Goal: Task Accomplishment & Management: Manage account settings

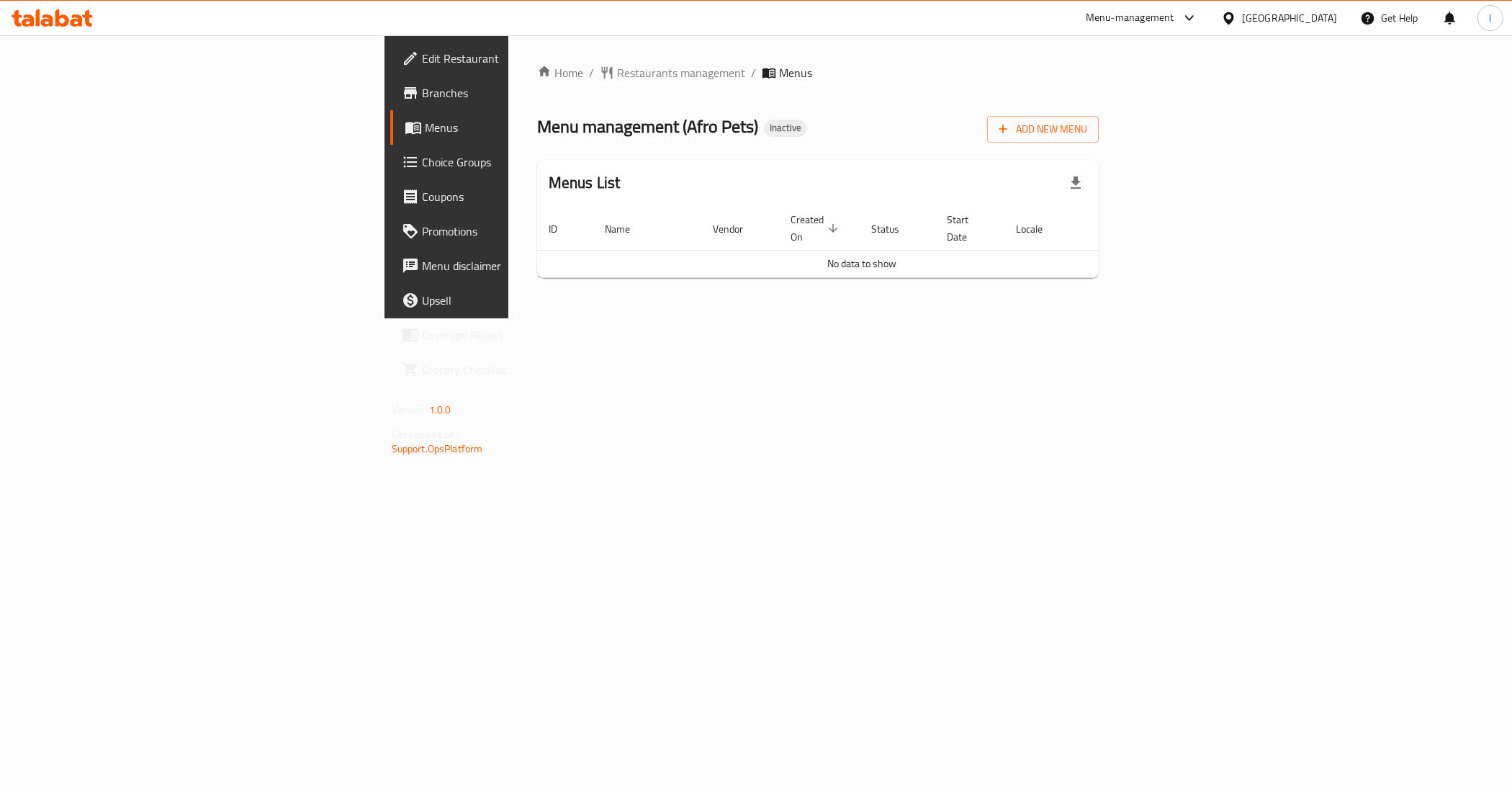
click at [422, 95] on span "Branches" at bounding box center [524, 92] width 204 height 17
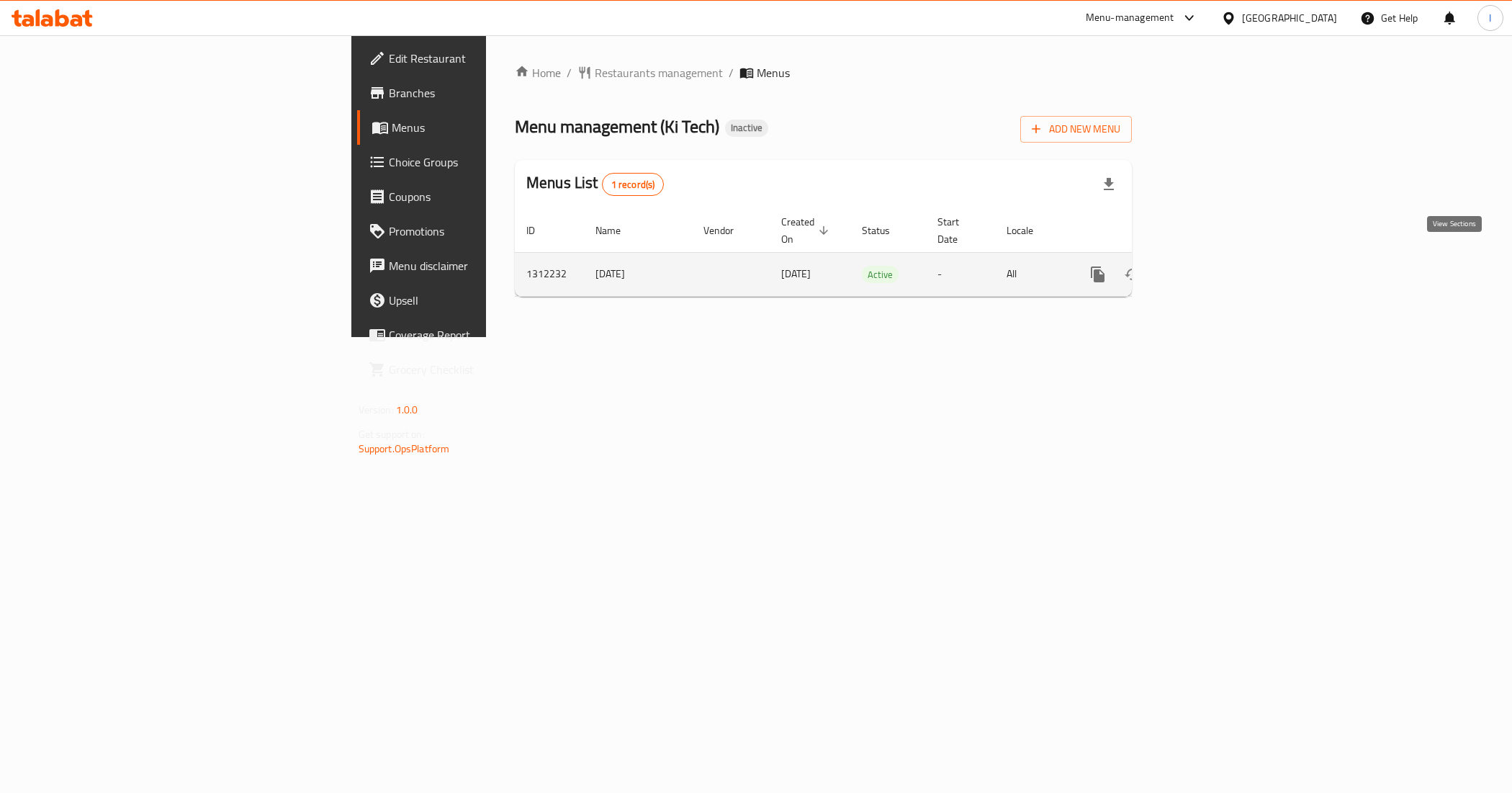
click at [1220, 260] on link "enhanced table" at bounding box center [1202, 275] width 34 height 35
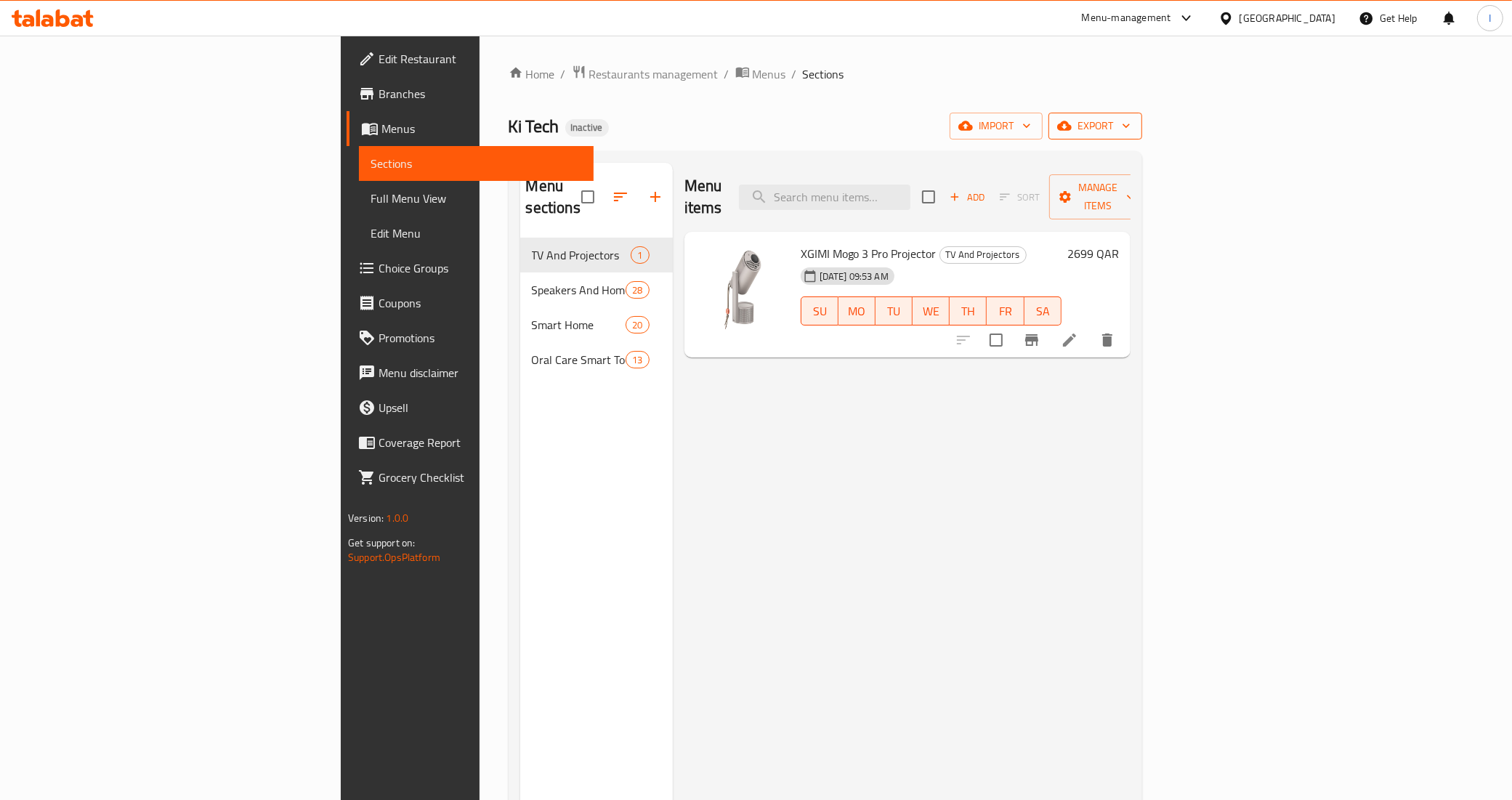
click at [1134, 124] on icon "button" at bounding box center [1126, 126] width 14 height 14
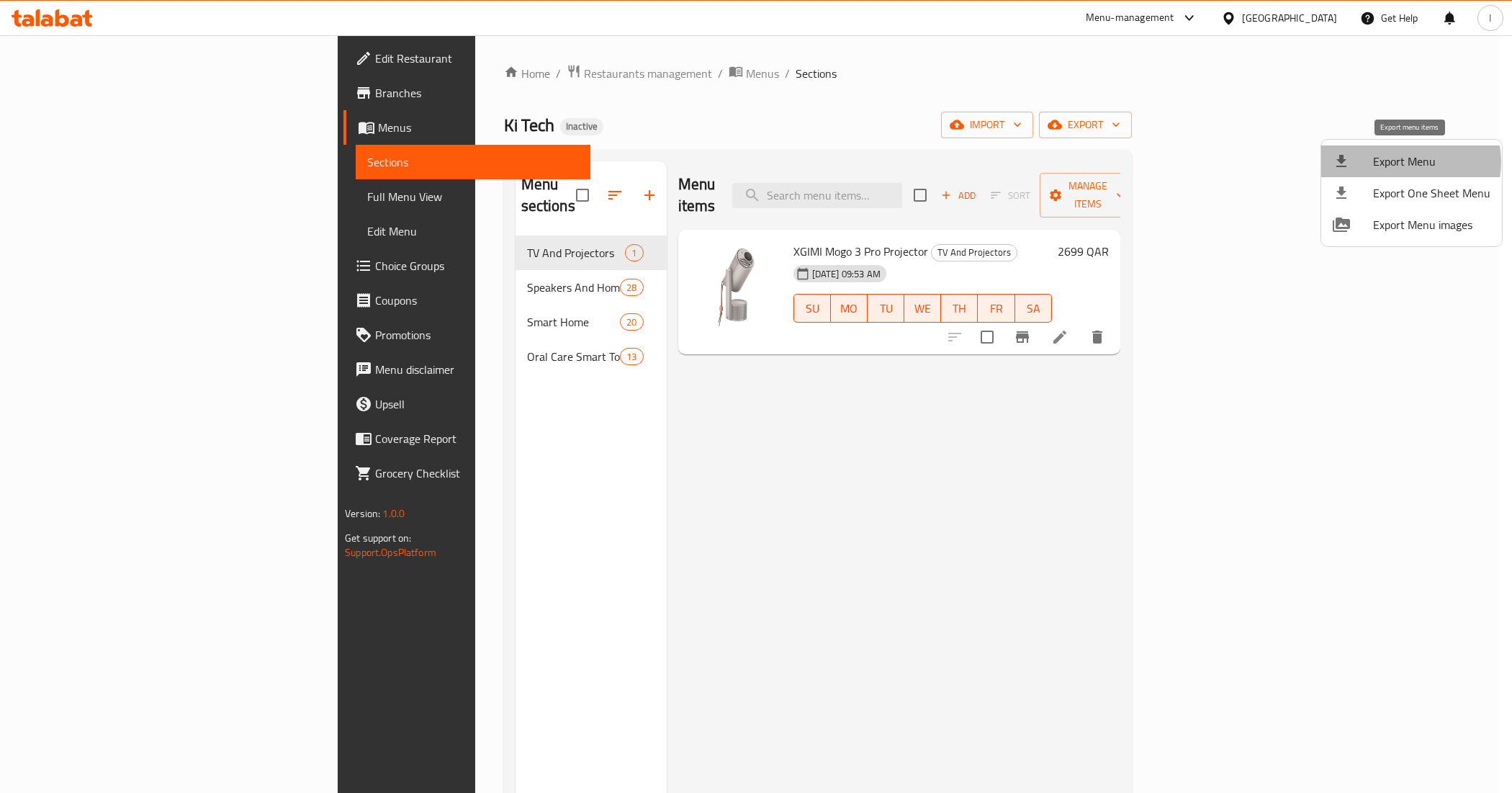
click at [1410, 162] on span "Export Menu" at bounding box center [1432, 161] width 118 height 17
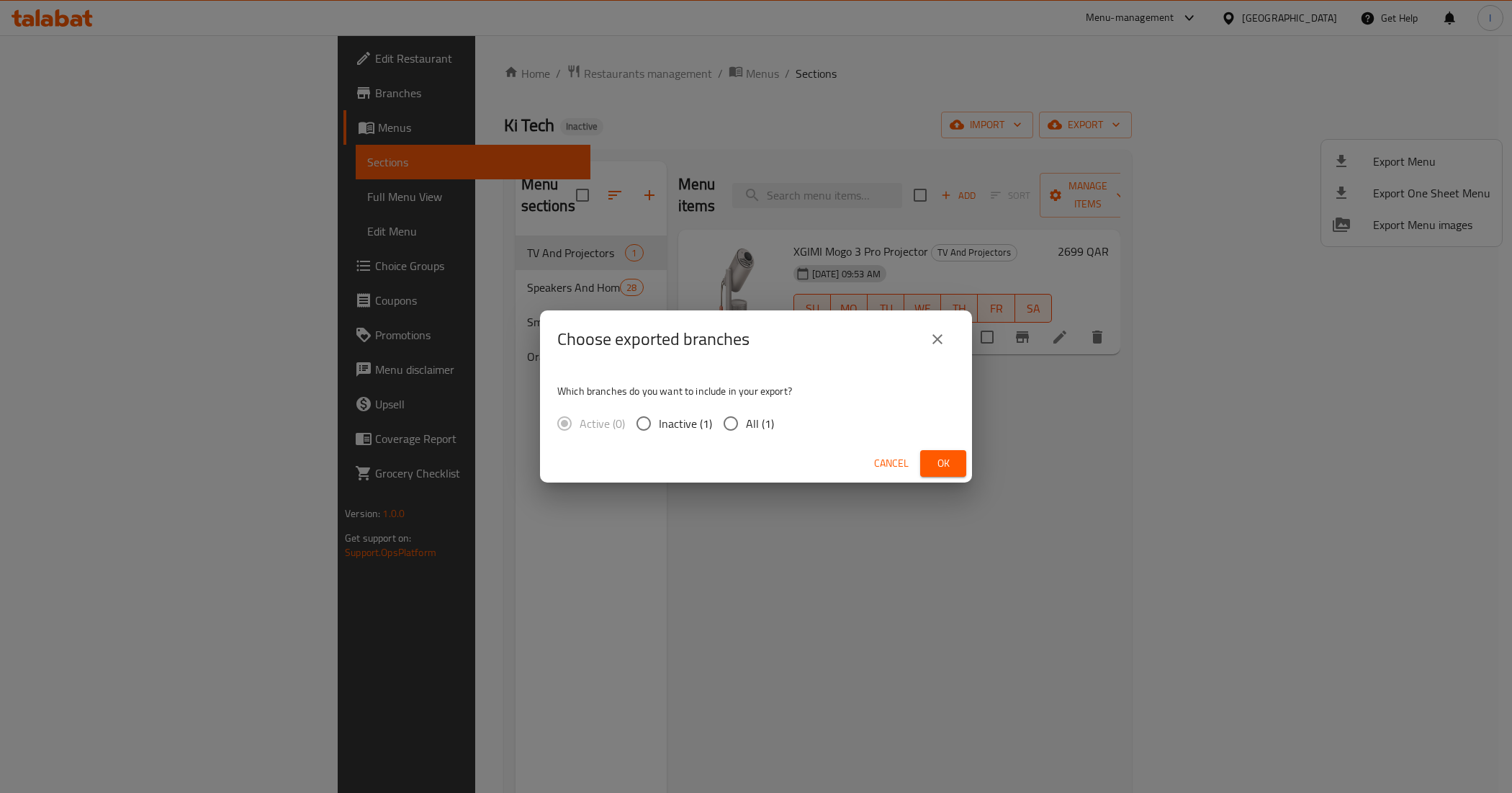
click at [768, 429] on span "All (1)" at bounding box center [760, 423] width 28 height 17
click at [746, 429] on input "All (1)" at bounding box center [730, 423] width 30 height 30
radio input "true"
click at [932, 455] on button "Ok" at bounding box center [943, 464] width 46 height 27
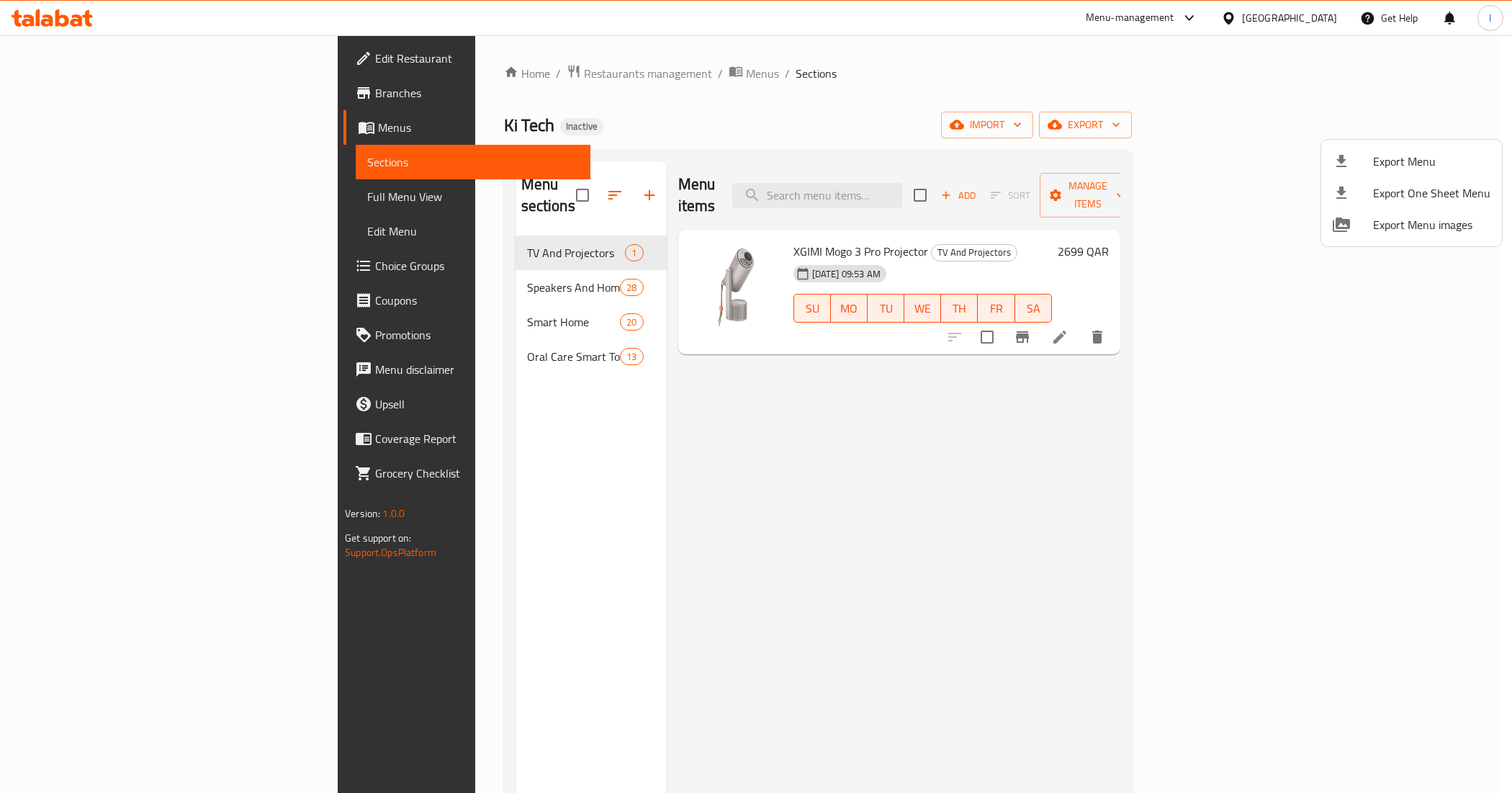
click at [376, 272] on div at bounding box center [756, 396] width 1512 height 793
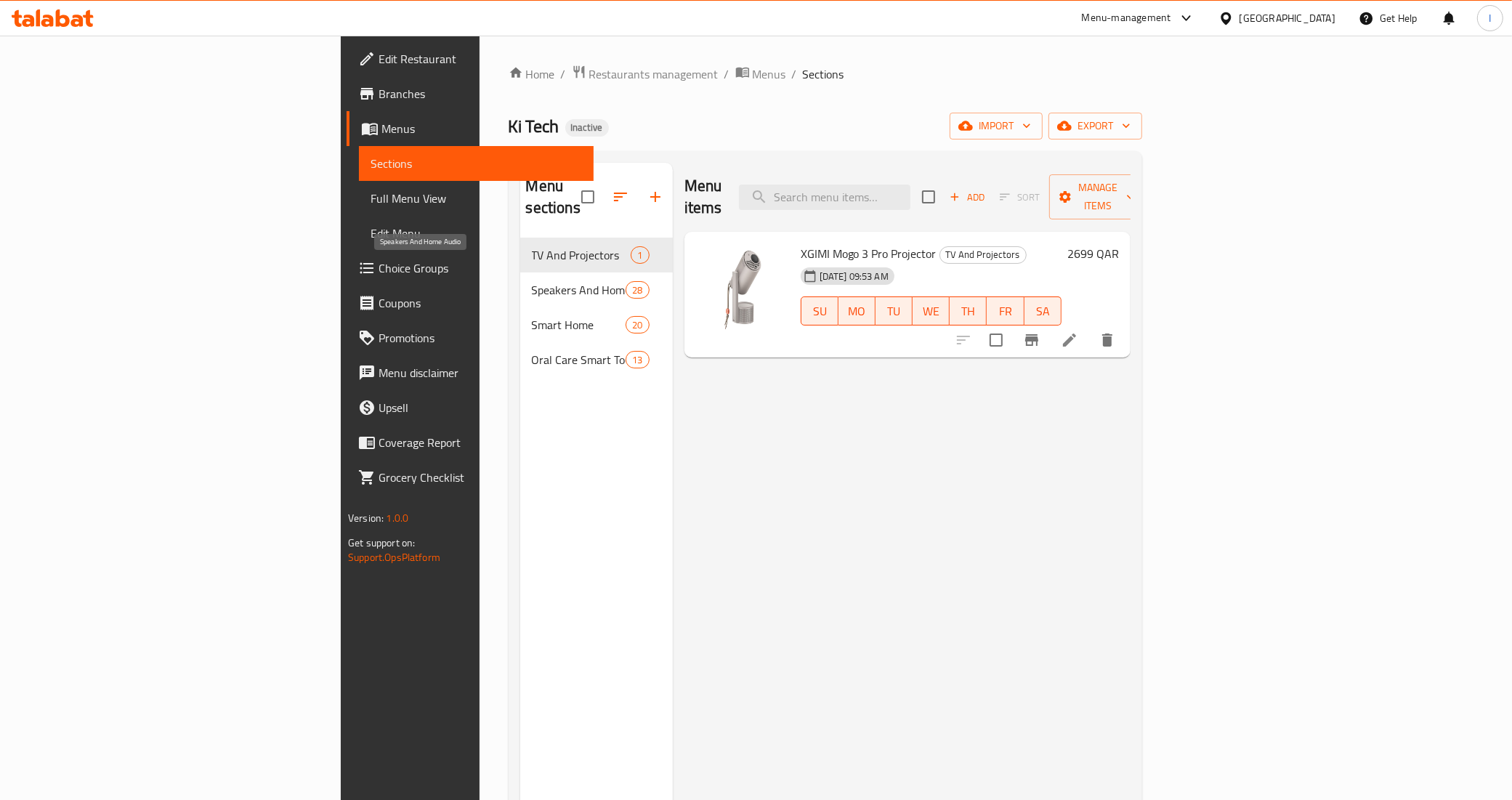
click at [532, 282] on span "Speakers And Home Audio" at bounding box center [579, 290] width 95 height 17
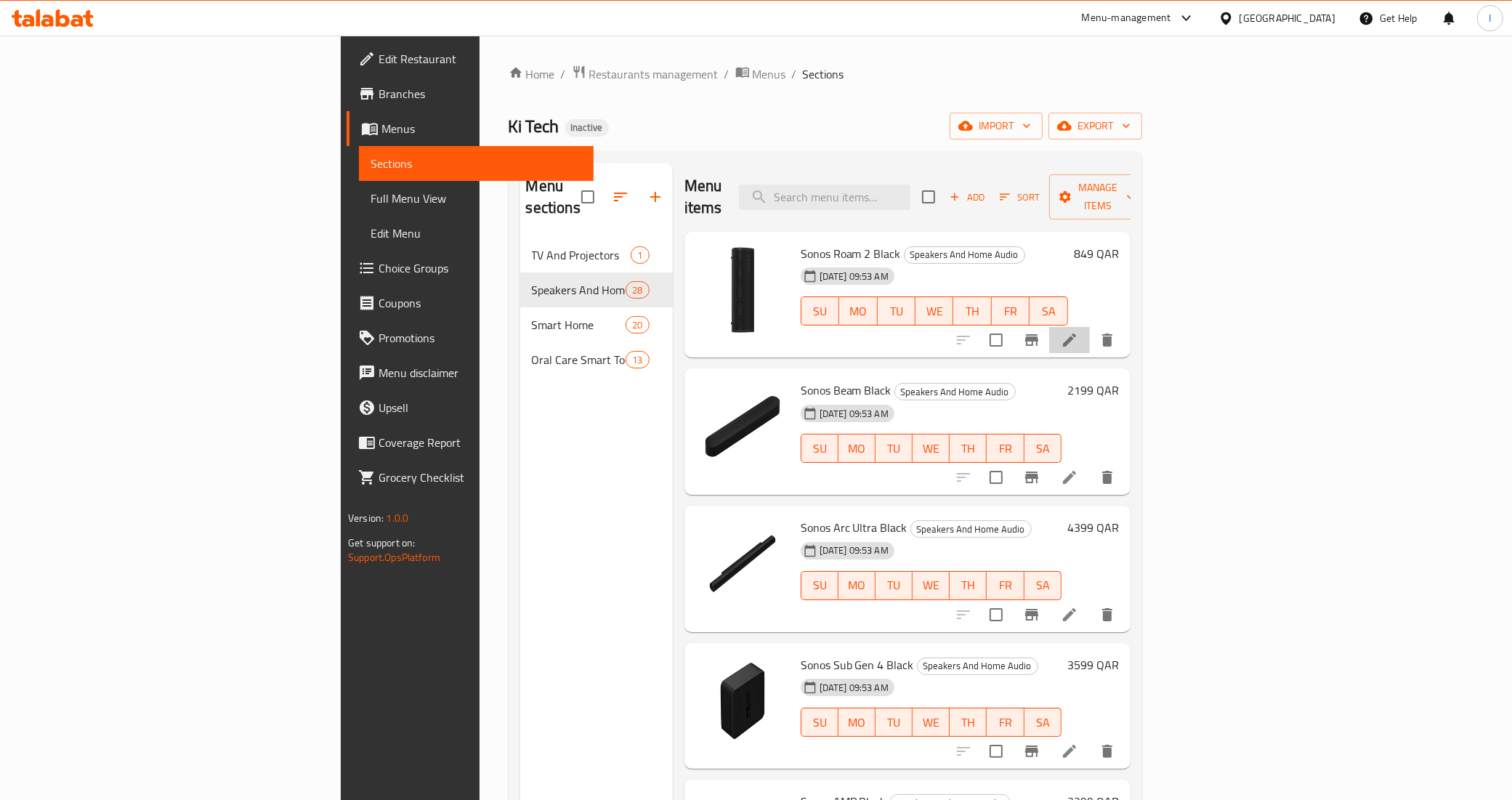
click at [1090, 327] on li at bounding box center [1070, 340] width 41 height 26
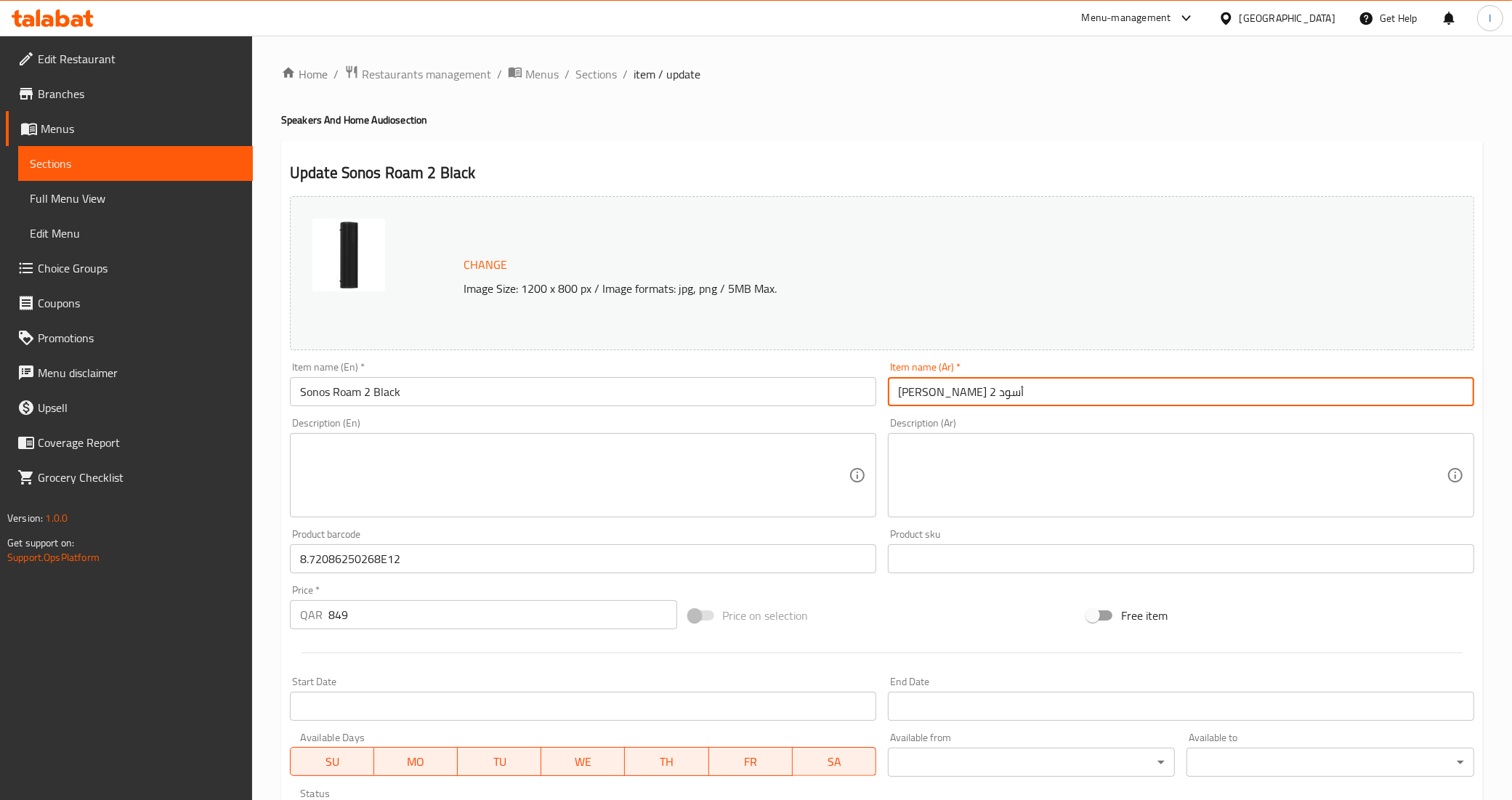
click at [958, 392] on input "سونوس روام 2 أسود" at bounding box center [1181, 391] width 586 height 29
click at [586, 76] on span "Sections" at bounding box center [596, 73] width 42 height 17
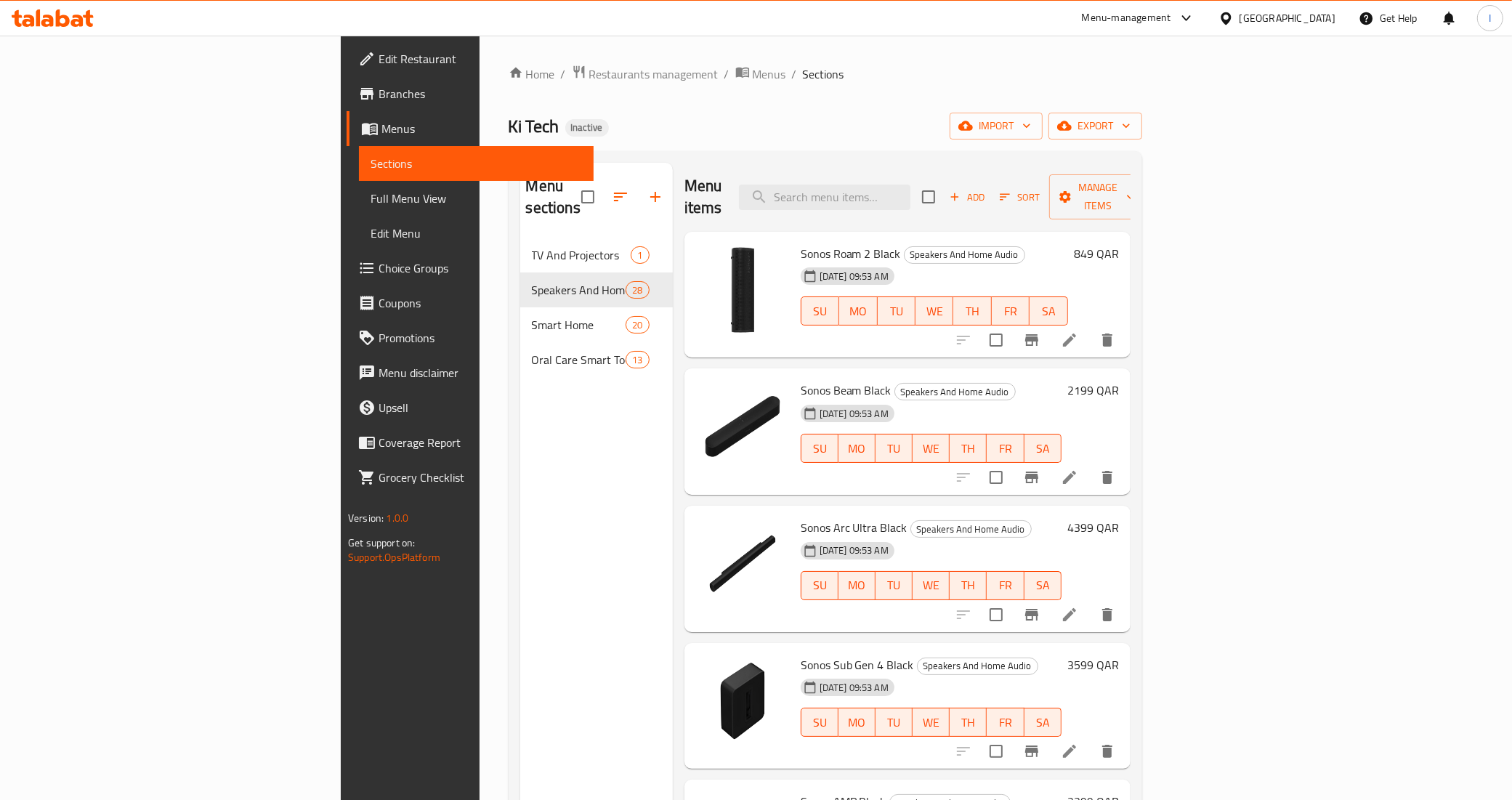
click at [904, 168] on div "Menu items Add Sort Manage items" at bounding box center [907, 197] width 446 height 69
click at [910, 185] on input "search" at bounding box center [825, 198] width 172 height 26
paste input "Sonos Era 100 UK R2 Black"
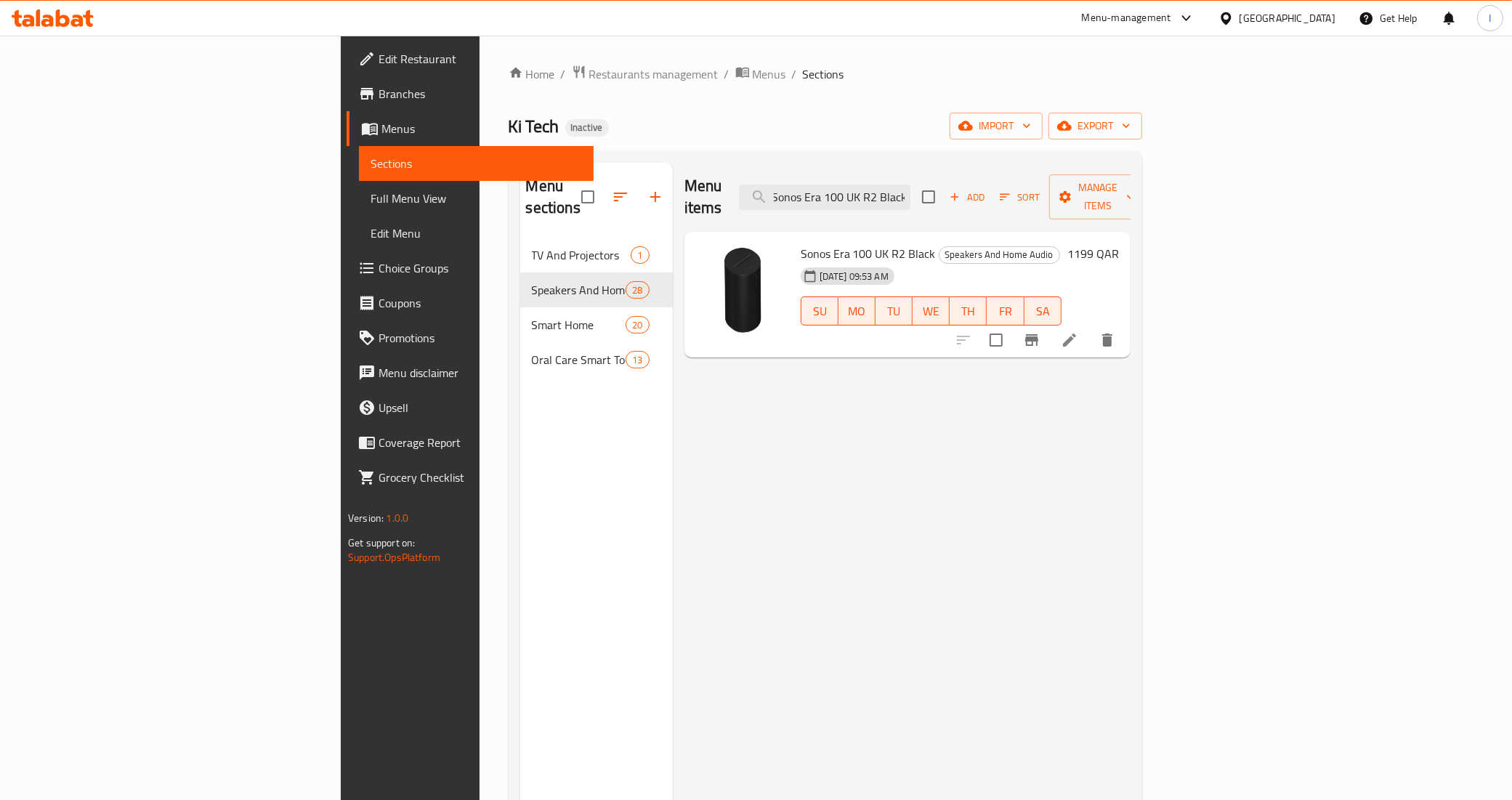
type input "Sonos Era 100 UK R2 Black"
click at [1078, 332] on icon at bounding box center [1069, 340] width 17 height 17
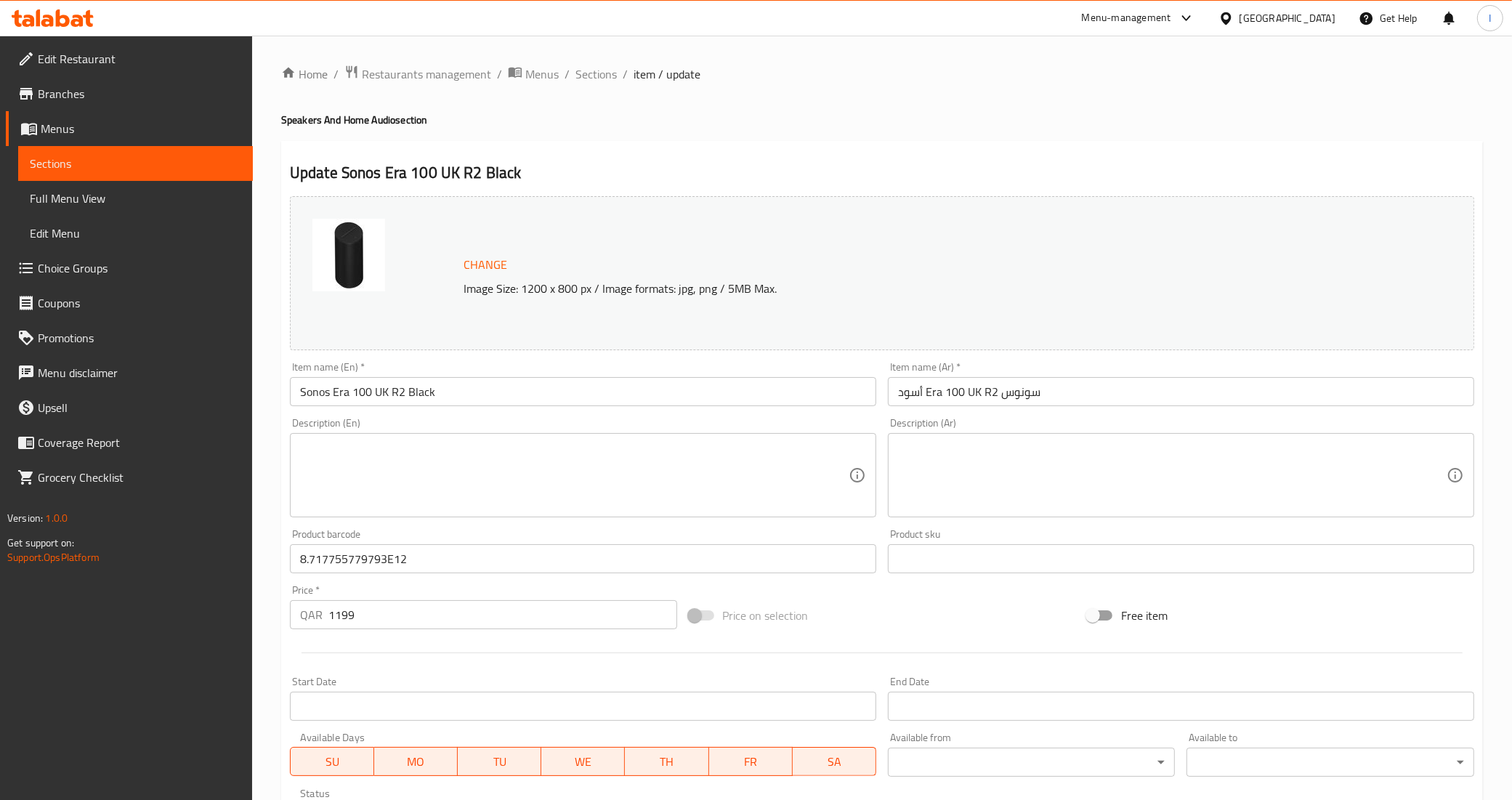
click at [1041, 412] on div "Description (Ar) Description (Ar)" at bounding box center [1181, 467] width 598 height 111
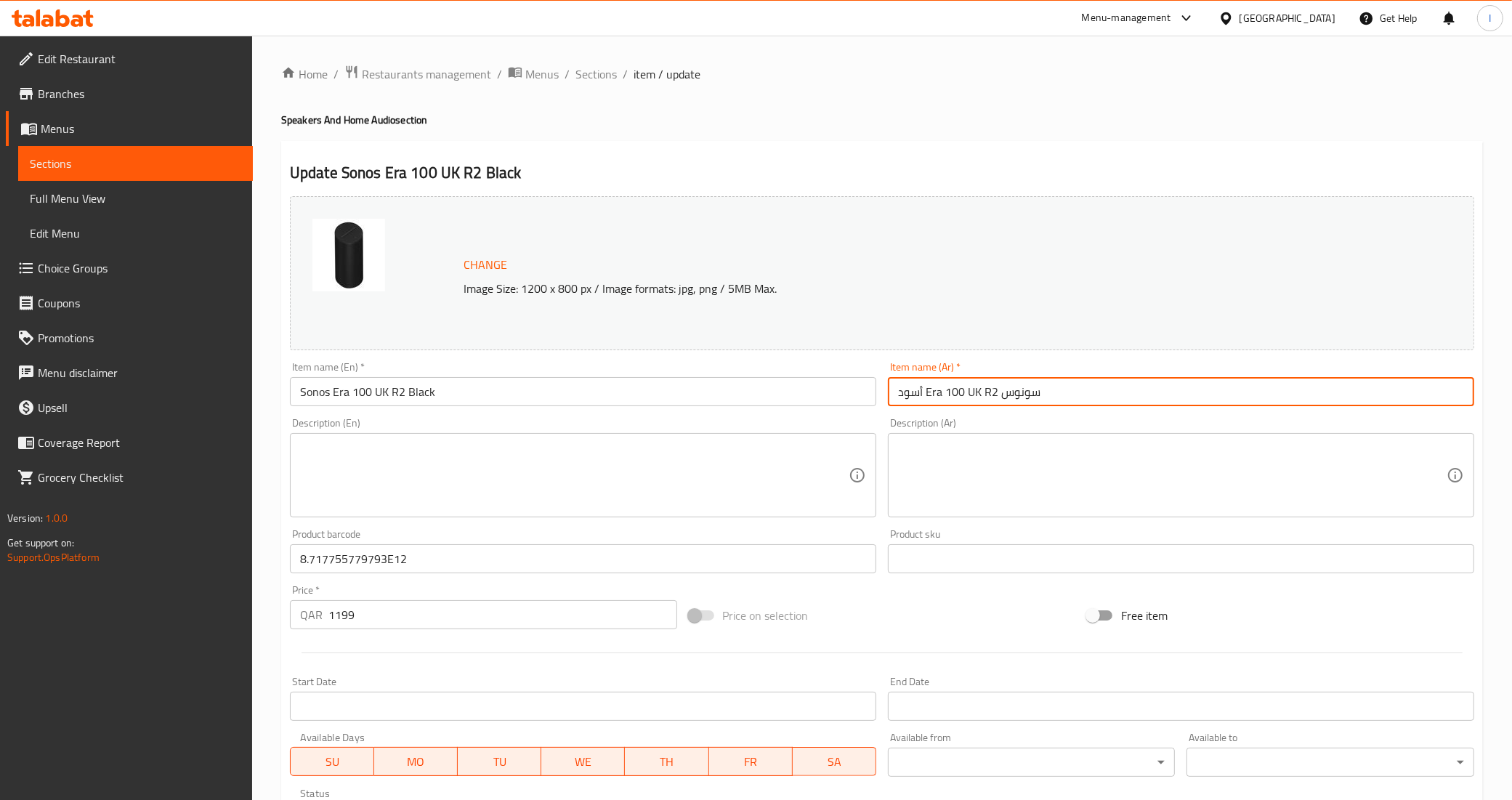
click at [1048, 381] on input "أسود Era 100 UK R2 سونوس" at bounding box center [1181, 391] width 586 height 29
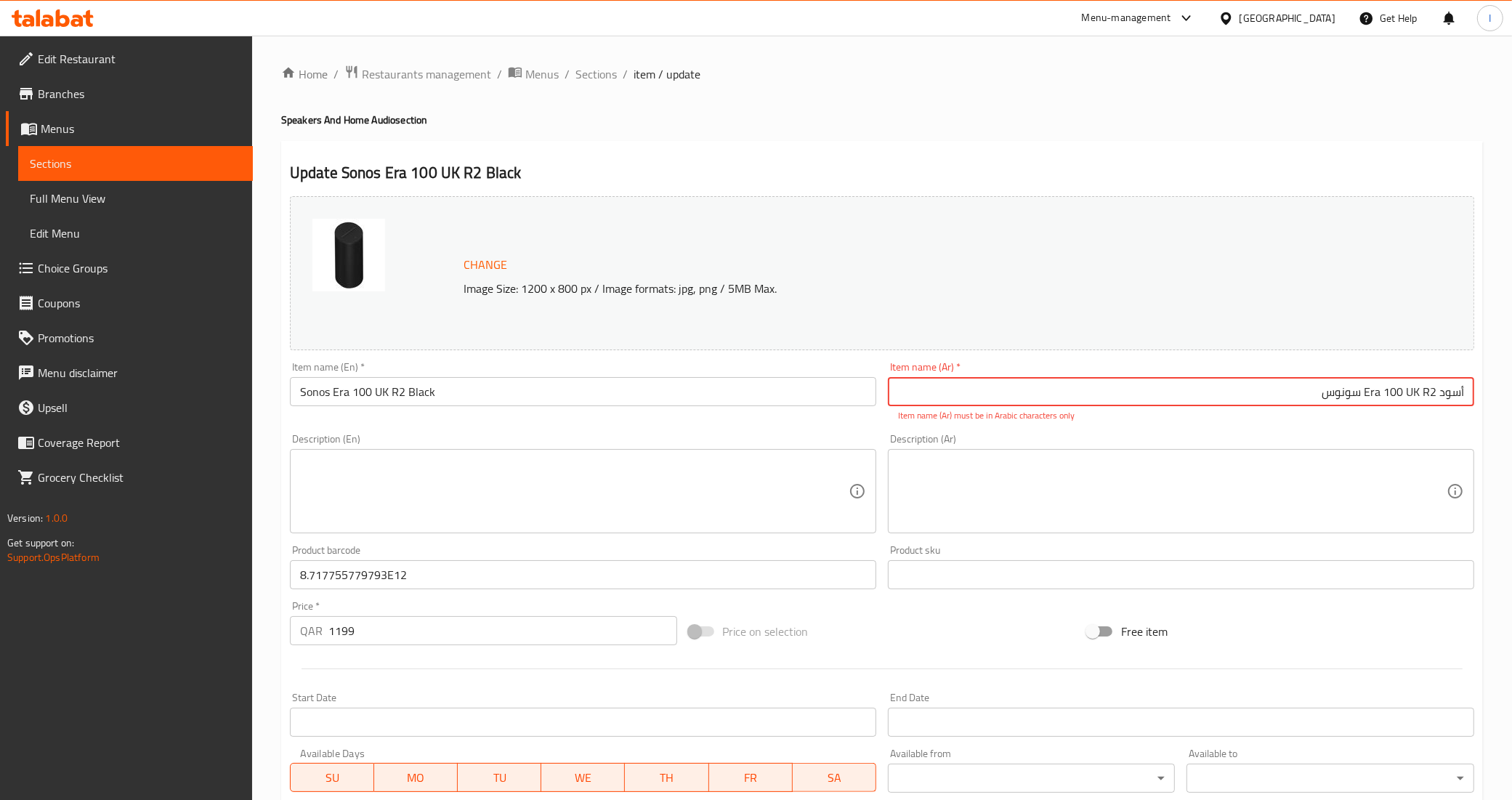
click at [597, 62] on div "Home / Restaurants management / Menus / Sections / item / update Speakers And H…" at bounding box center [882, 549] width 1260 height 1029
click at [596, 65] on span "Sections" at bounding box center [596, 73] width 42 height 17
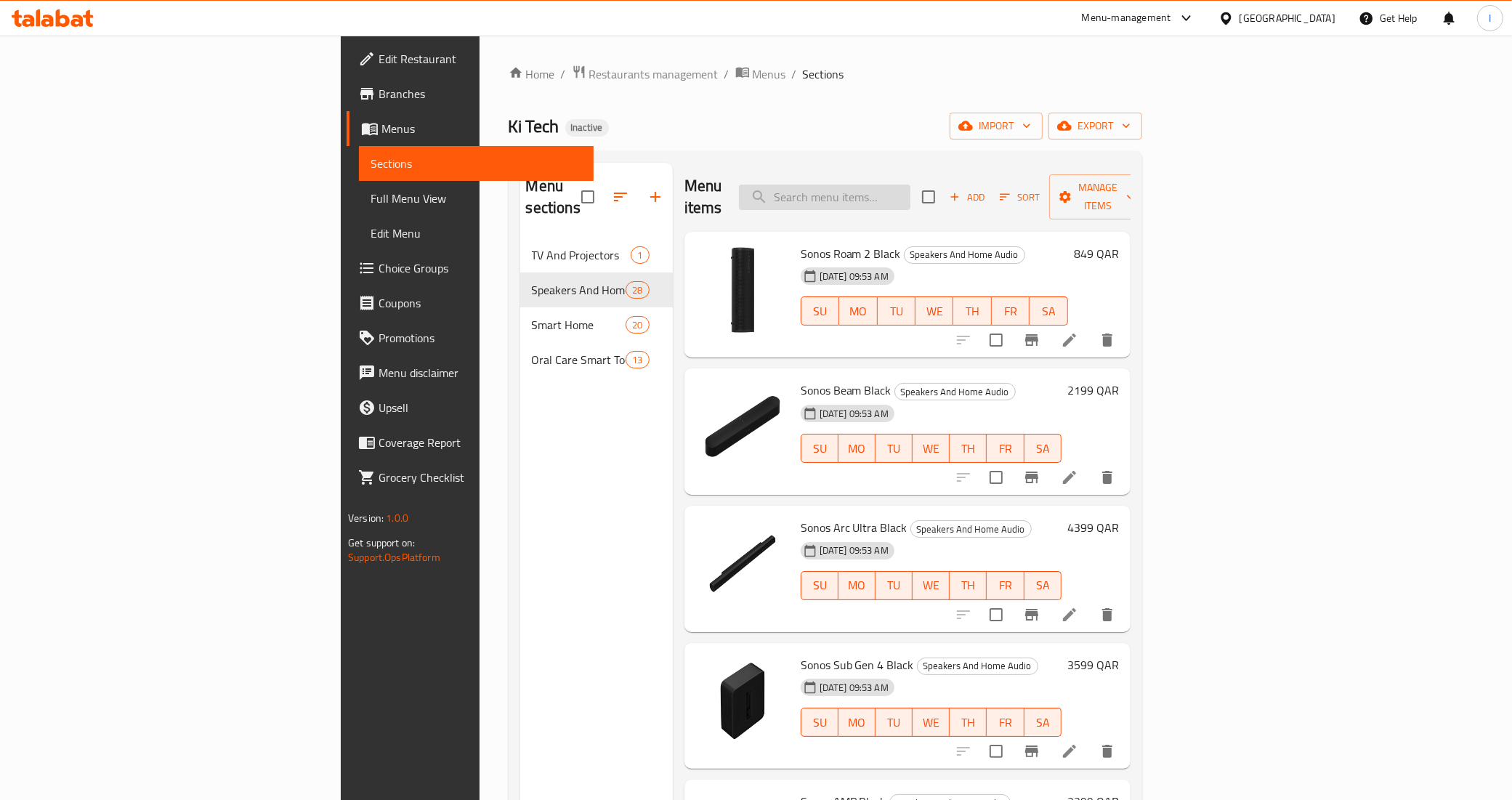
click at [910, 198] on input "search" at bounding box center [825, 198] width 172 height 26
paste input "XGIMI Mogo 3 Pro Projector"
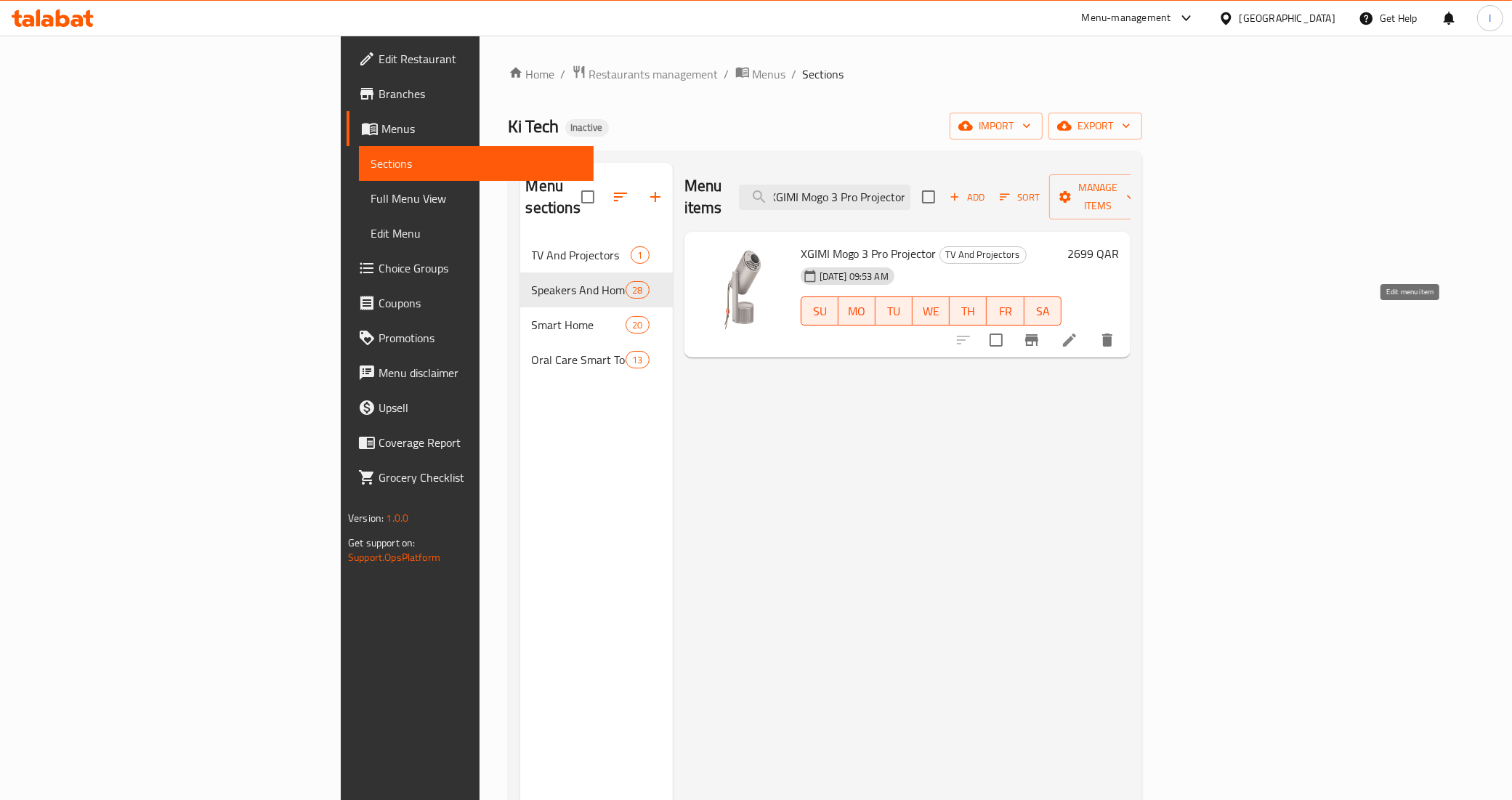
type input "XGIMI Mogo 3 Pro Projector"
click at [1078, 332] on icon at bounding box center [1069, 340] width 17 height 17
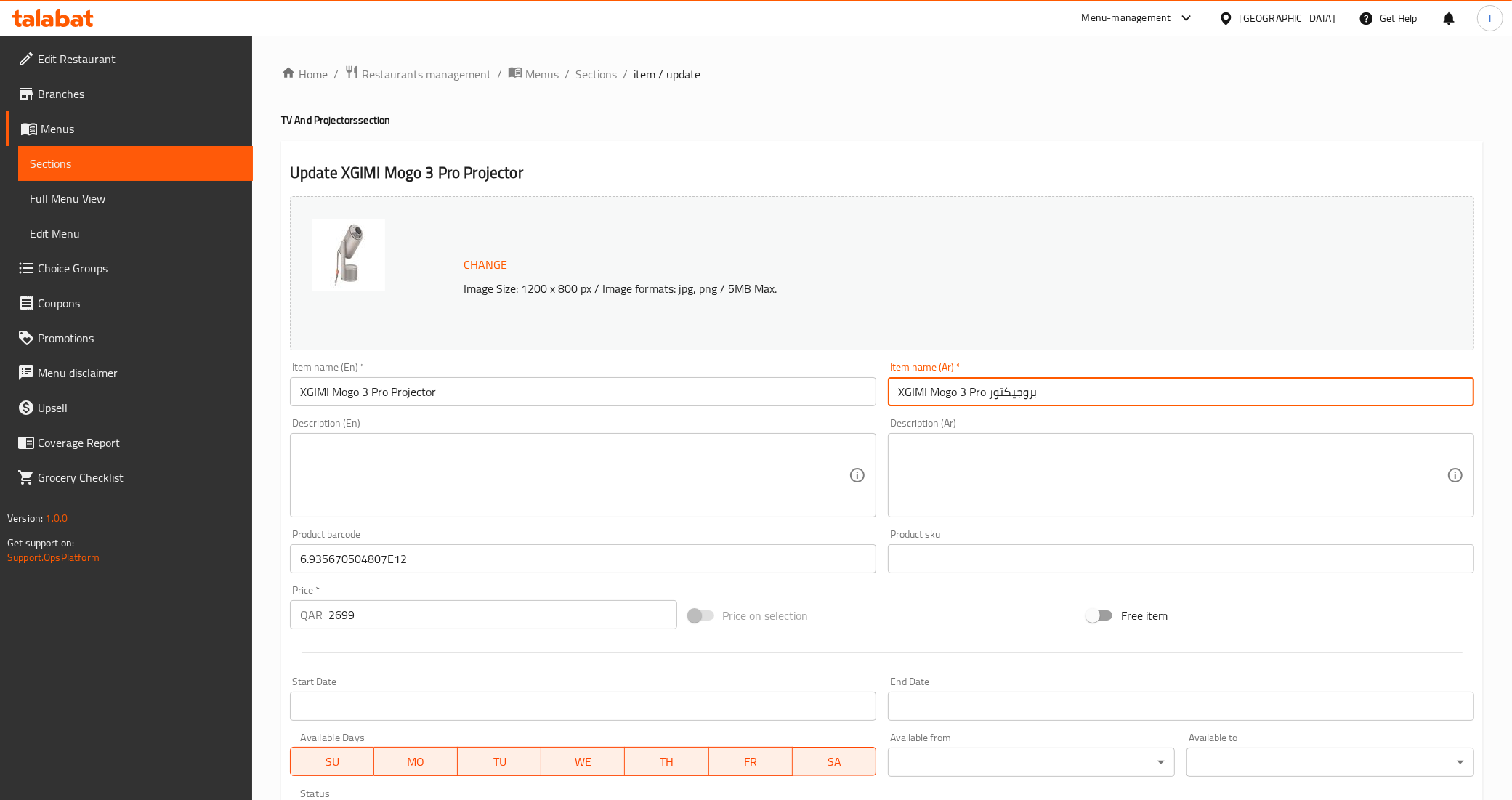
click at [909, 394] on input "XGIMI Mogo 3 Pro بروجيكتور" at bounding box center [1181, 391] width 586 height 29
click at [918, 396] on input "XGIMI Mogo 3 Pro بروجيكتور" at bounding box center [1181, 391] width 586 height 29
click at [941, 397] on input "XGIMI Mogo 3 Pro بروجيكتور" at bounding box center [1181, 391] width 586 height 29
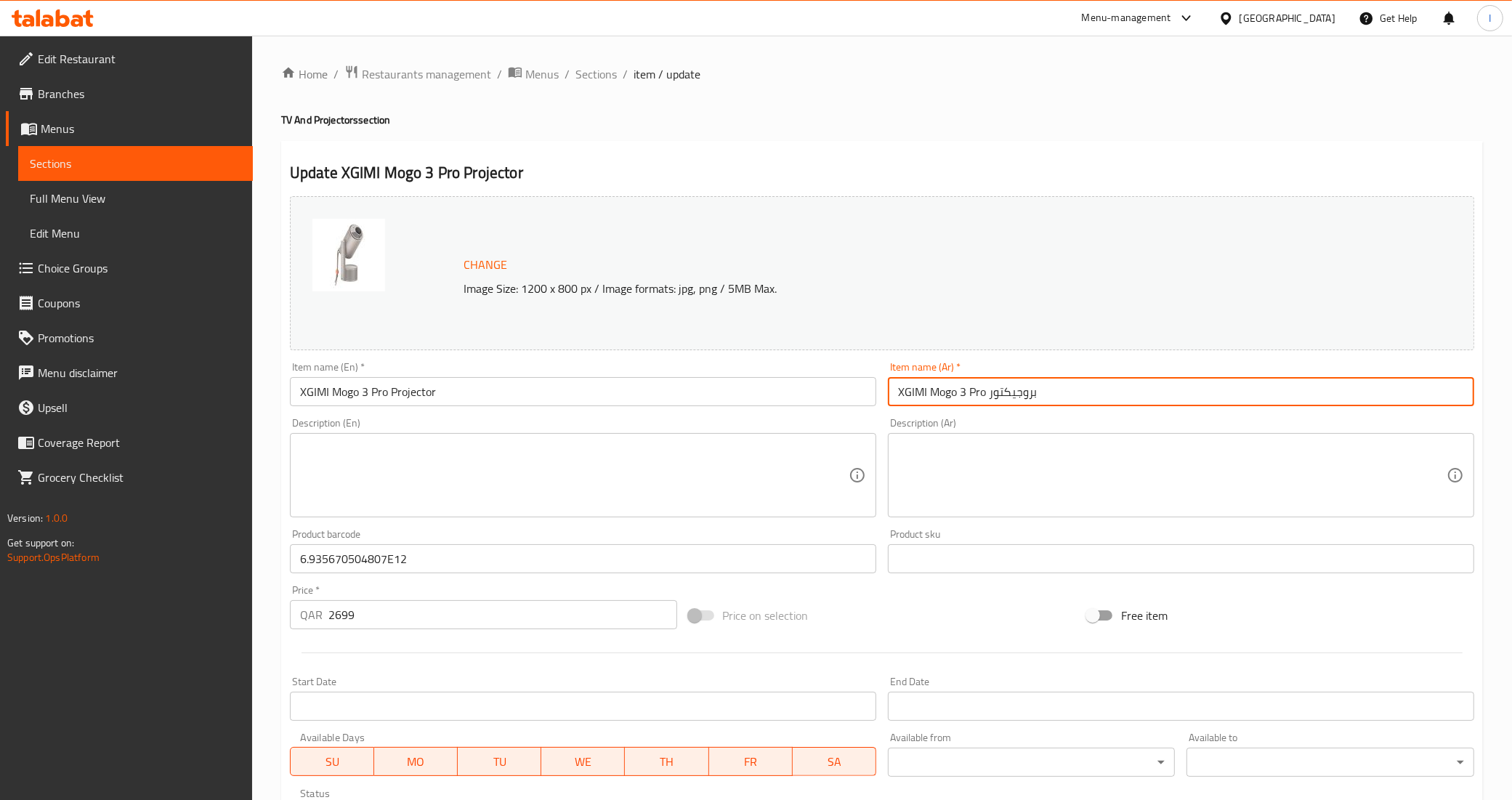
click at [941, 397] on input "XGIMI Mogo 3 Pro بروجيكتور" at bounding box center [1181, 391] width 586 height 29
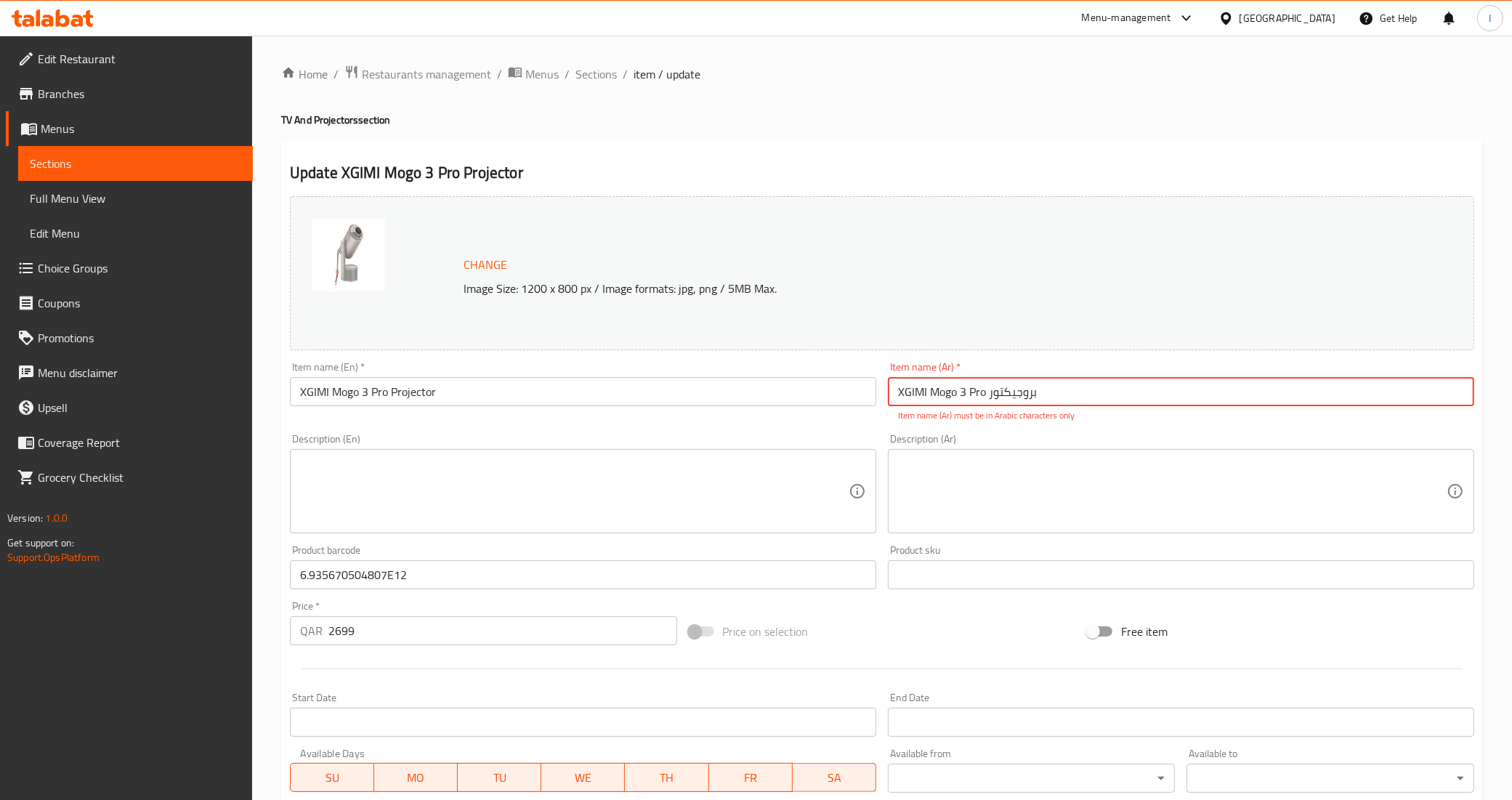
click at [1044, 383] on input "XGIMI Mogo 3 Pro بروجيكتور" at bounding box center [1181, 391] width 586 height 29
click at [593, 60] on div "Home / Restaurants management / Menus / Sections / item / update TV And Project…" at bounding box center [882, 549] width 1260 height 1029
click at [601, 67] on span "Sections" at bounding box center [596, 73] width 42 height 17
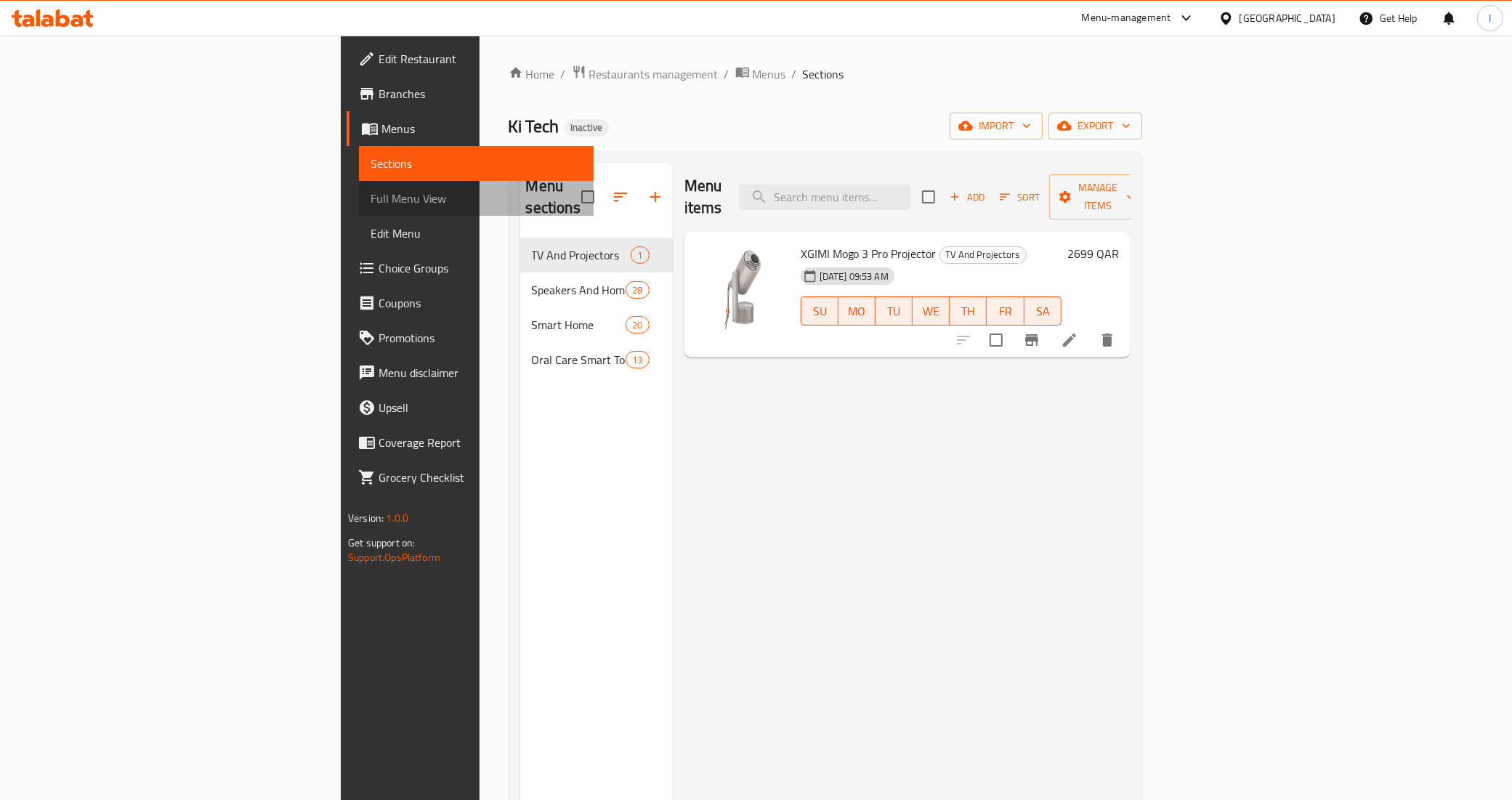
click at [371, 201] on span "Full Menu View" at bounding box center [476, 198] width 211 height 17
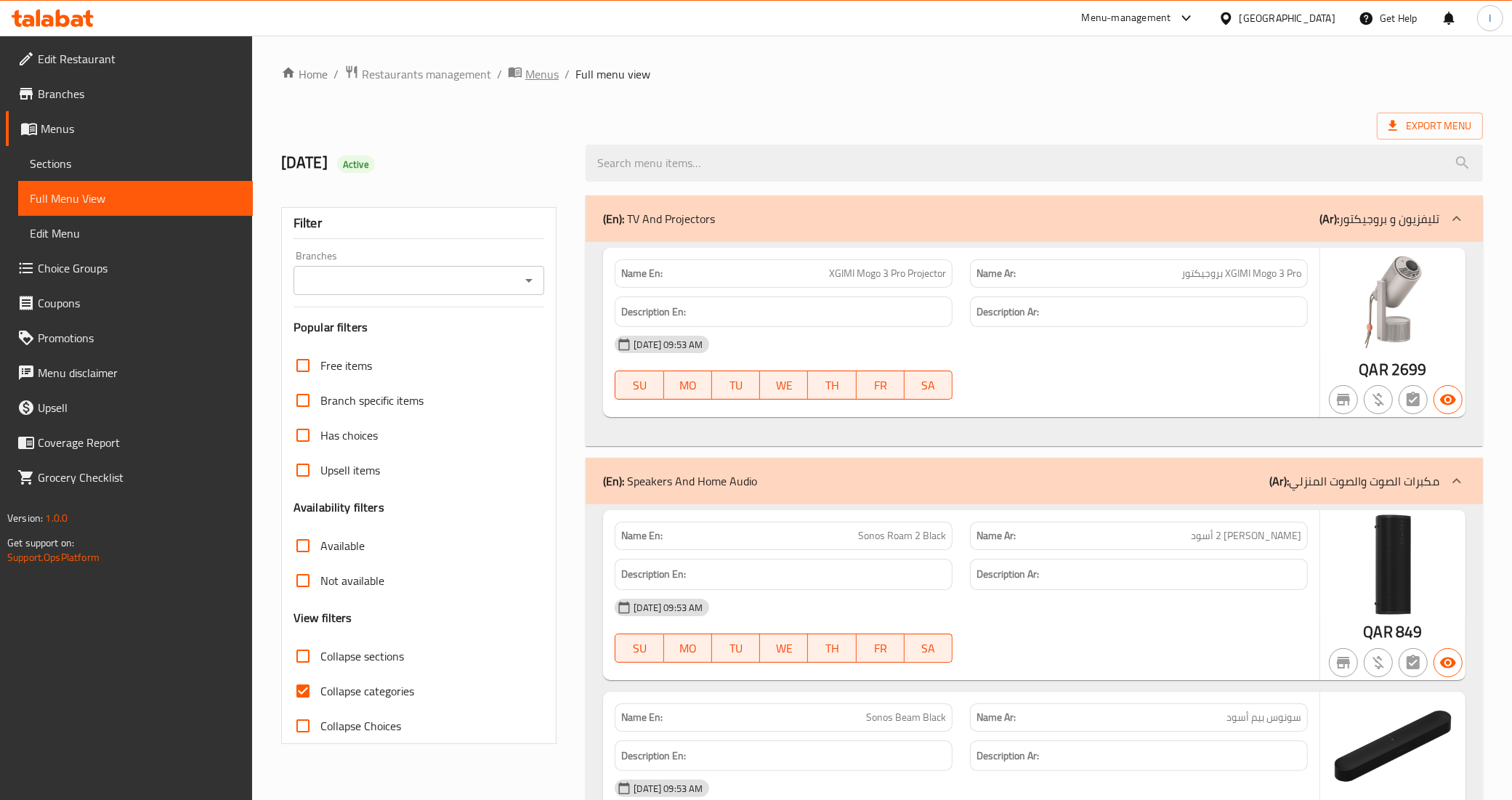
click at [556, 69] on span "Menus" at bounding box center [542, 73] width 33 height 17
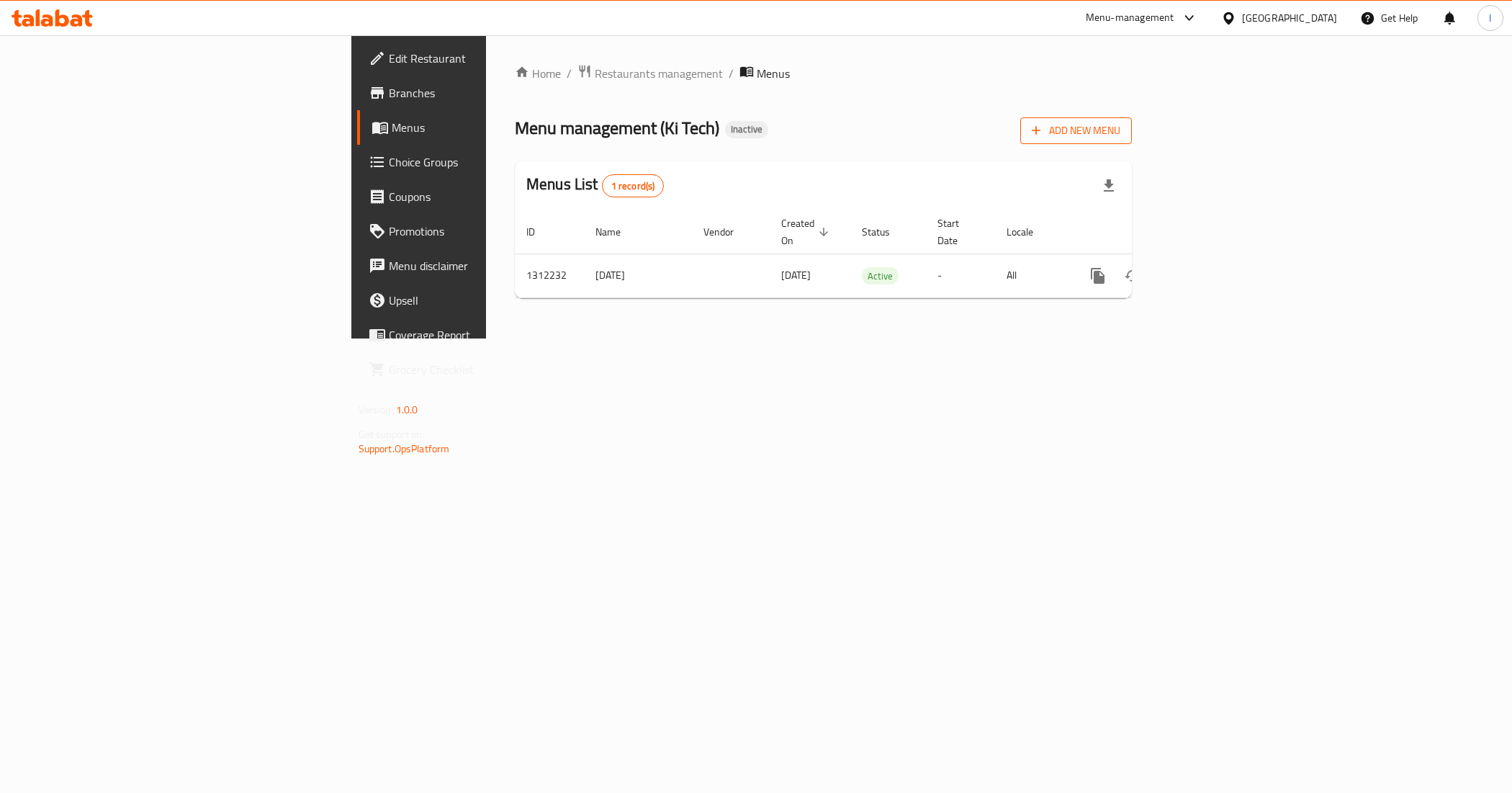
click at [1120, 131] on span "Add New Menu" at bounding box center [1076, 131] width 88 height 18
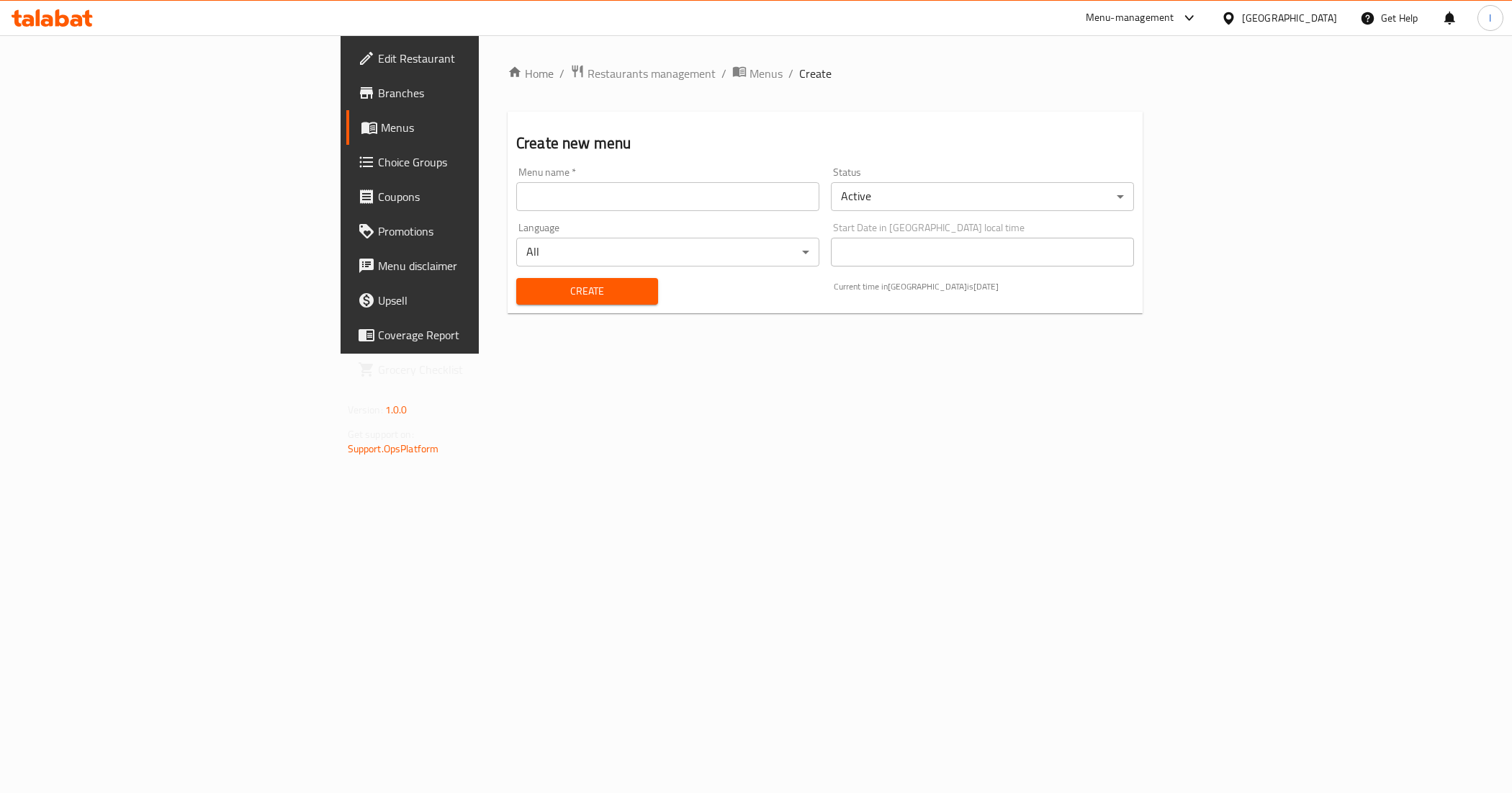
click at [578, 194] on input "text" at bounding box center [668, 197] width 303 height 29
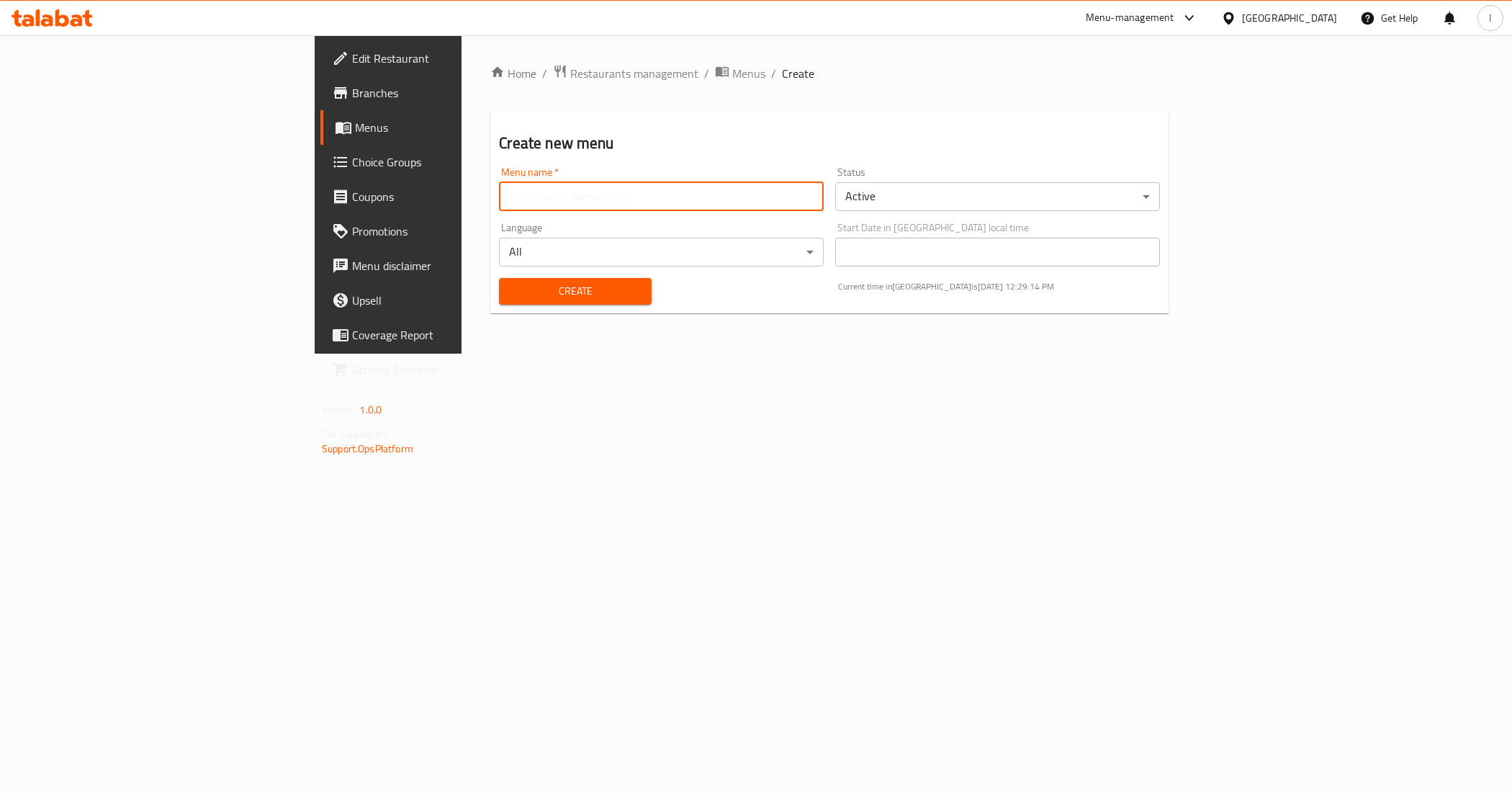
type input "New Menu"
click at [511, 297] on span "Create" at bounding box center [575, 291] width 129 height 18
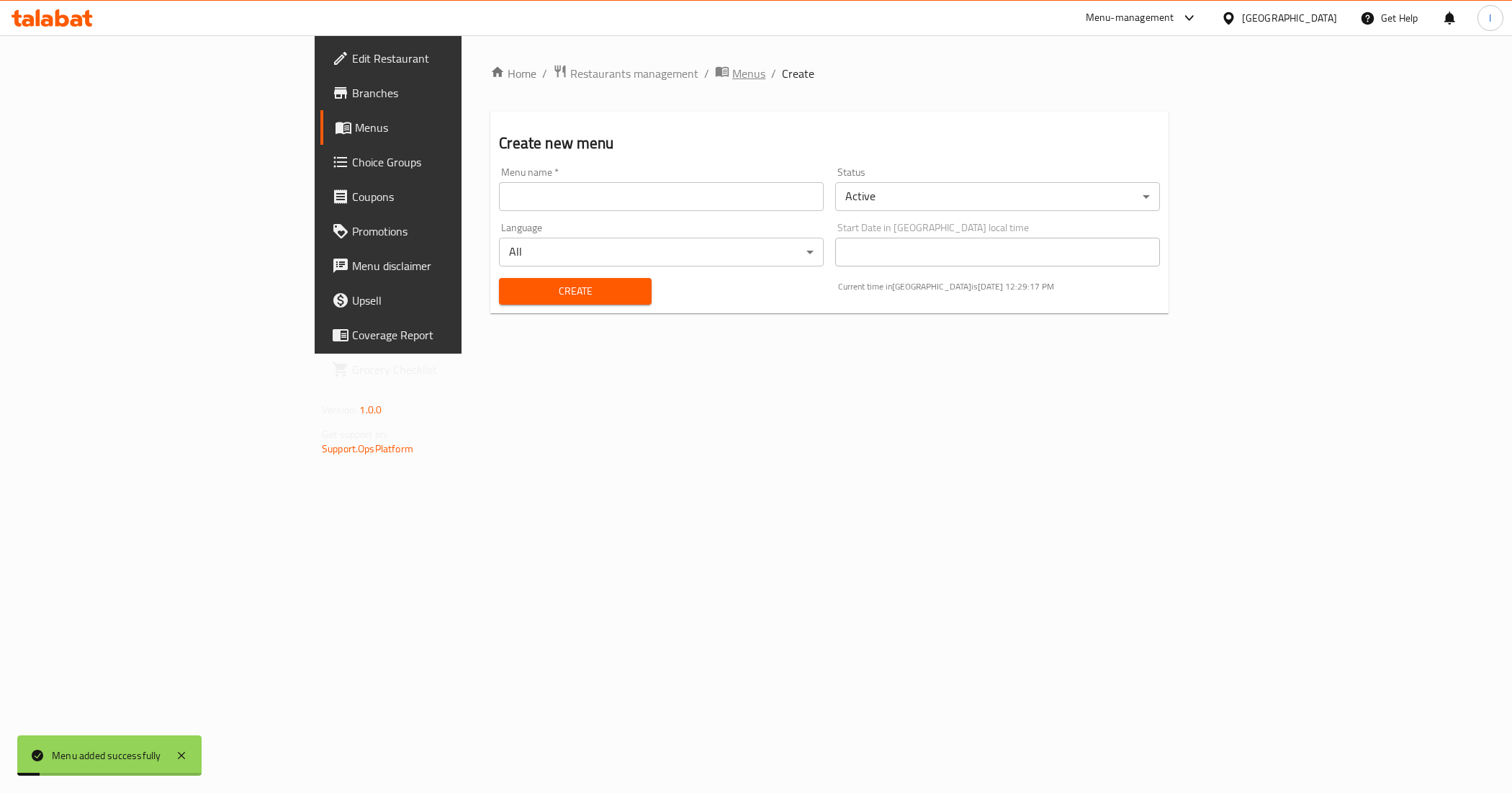
click at [733, 68] on span "Menus" at bounding box center [749, 73] width 33 height 17
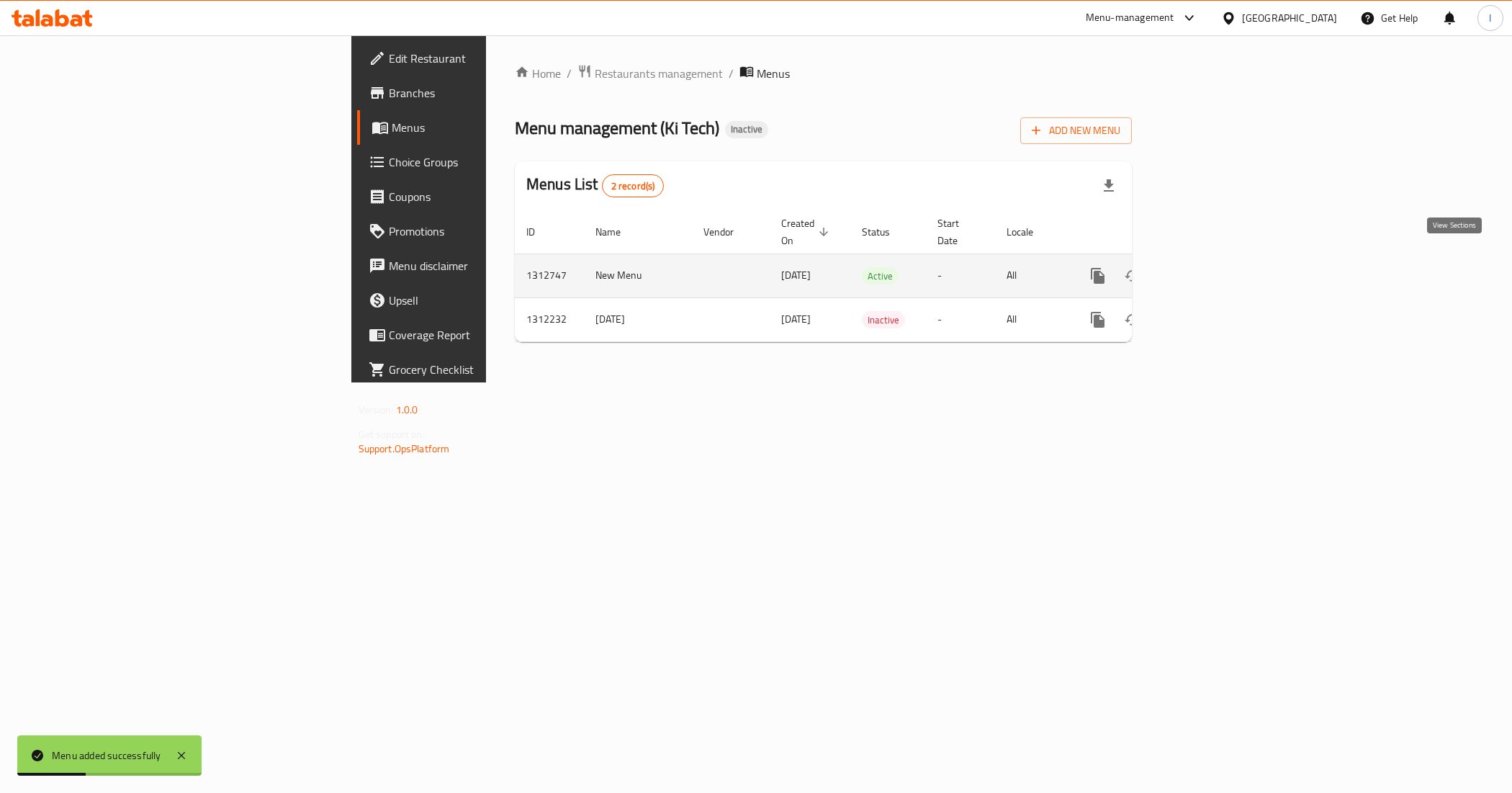
click at [1210, 267] on icon "enhanced table" at bounding box center [1202, 275] width 17 height 17
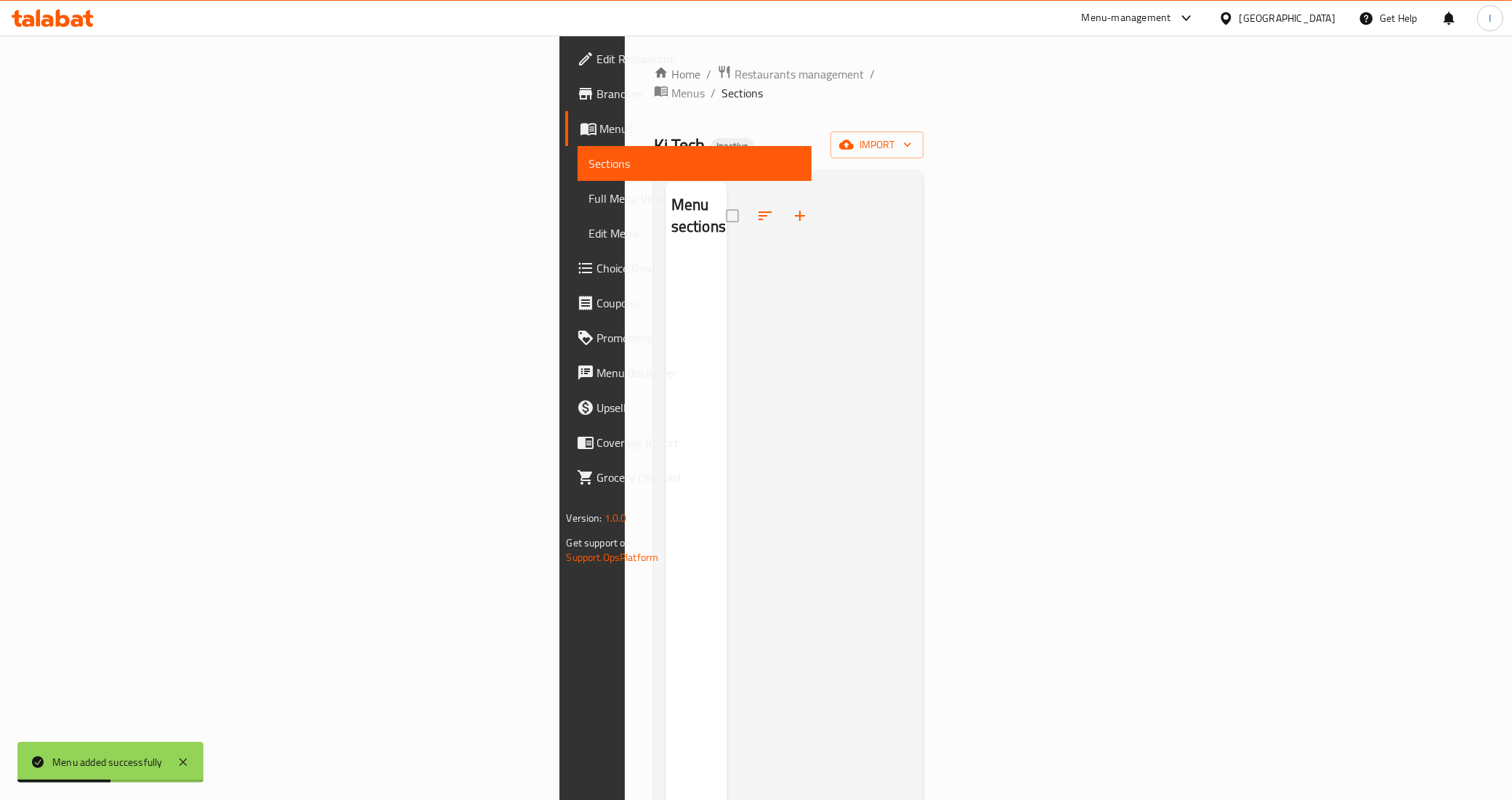
click at [924, 140] on div "Home / Restaurants management / Menus / Sections Ki Tech Inactive import Menu s…" at bounding box center [789, 528] width 270 height 929
click at [912, 136] on span "import" at bounding box center [877, 145] width 70 height 18
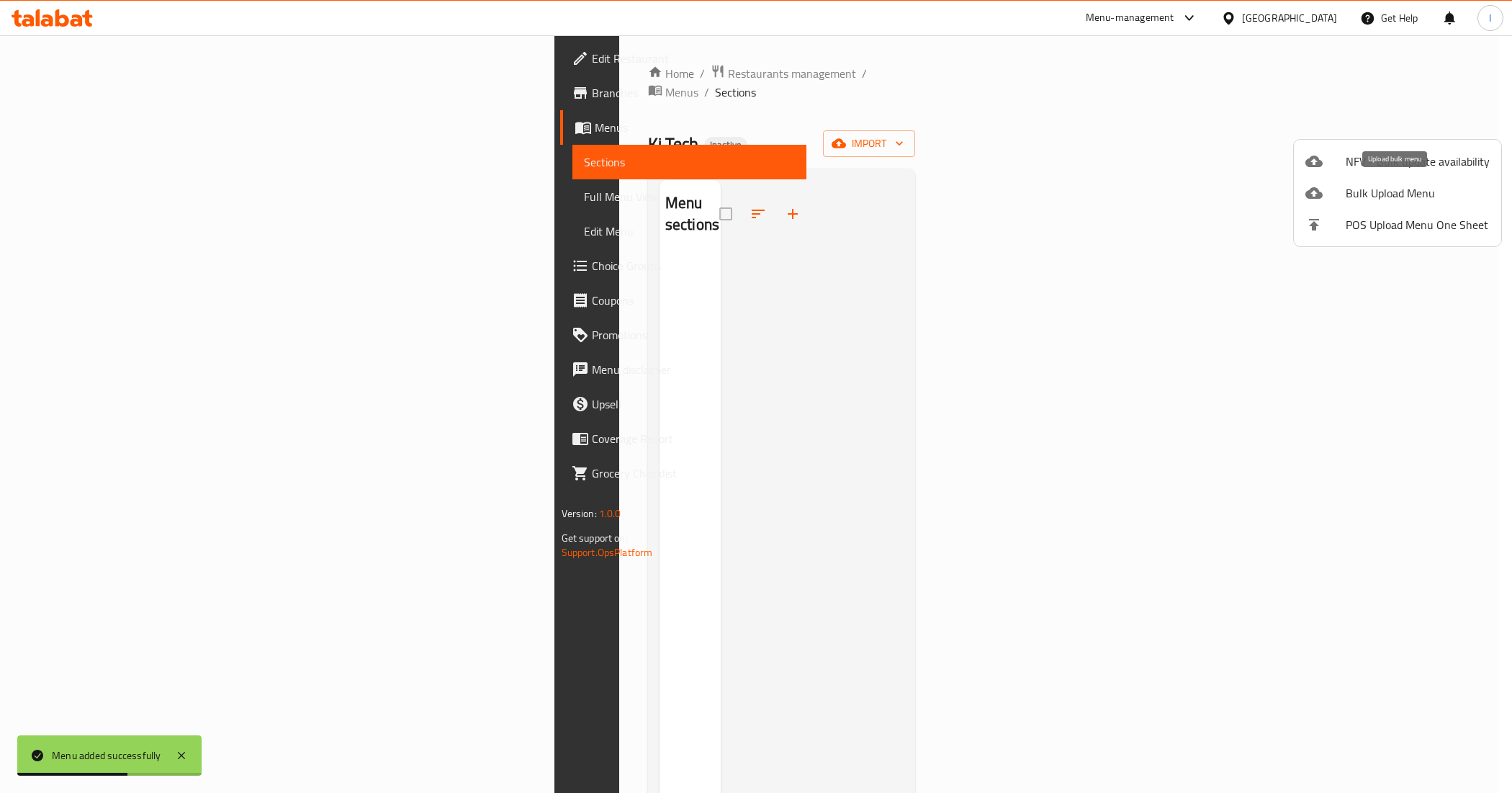
click at [1379, 198] on span "Bulk Upload Menu" at bounding box center [1418, 193] width 144 height 17
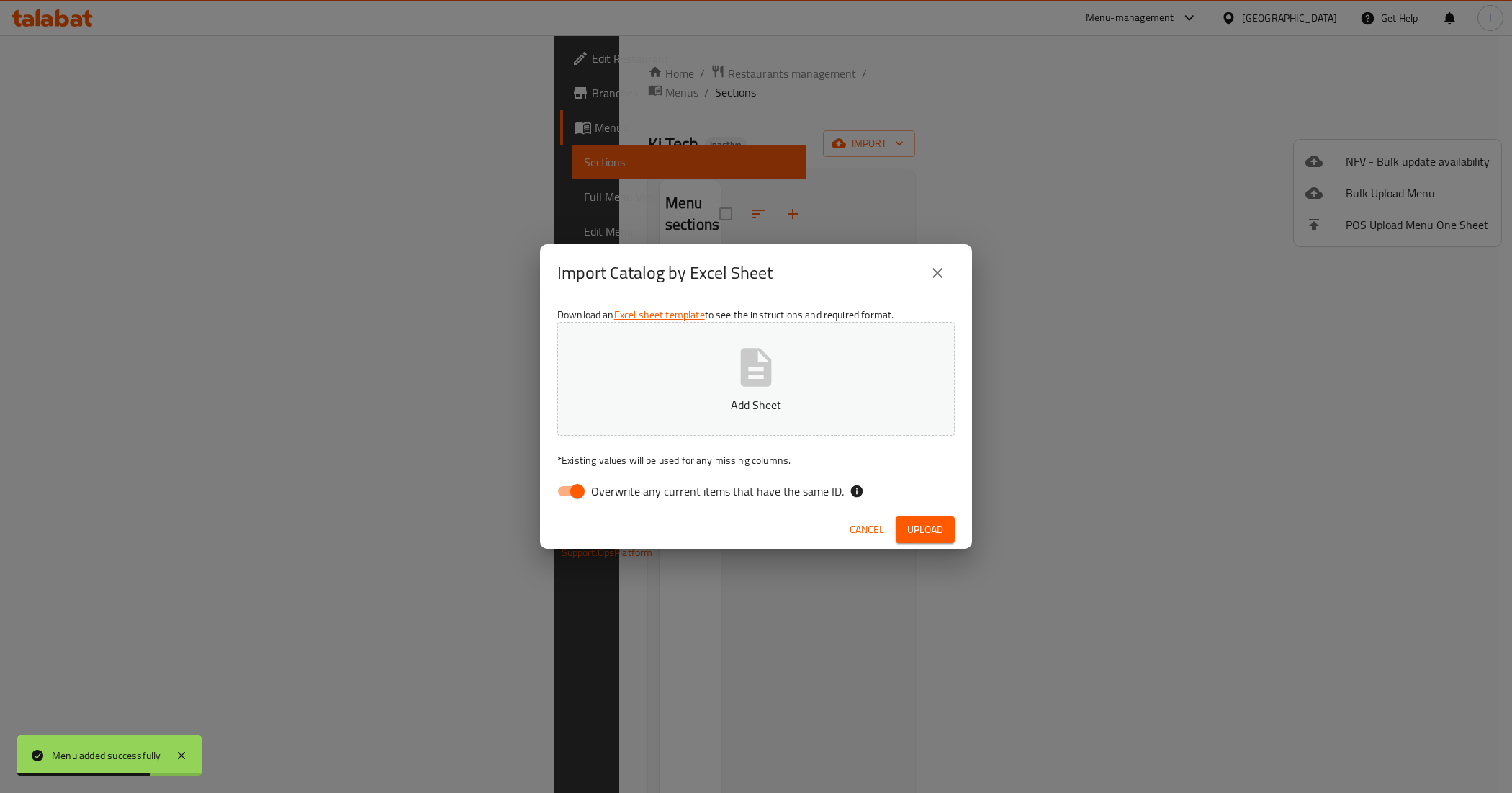
click at [584, 497] on input "Overwrite any current items that have the same ID." at bounding box center [577, 491] width 82 height 27
checkbox input "false"
click at [746, 350] on icon "button" at bounding box center [756, 367] width 31 height 38
click at [908, 524] on span "Upload" at bounding box center [926, 530] width 36 height 18
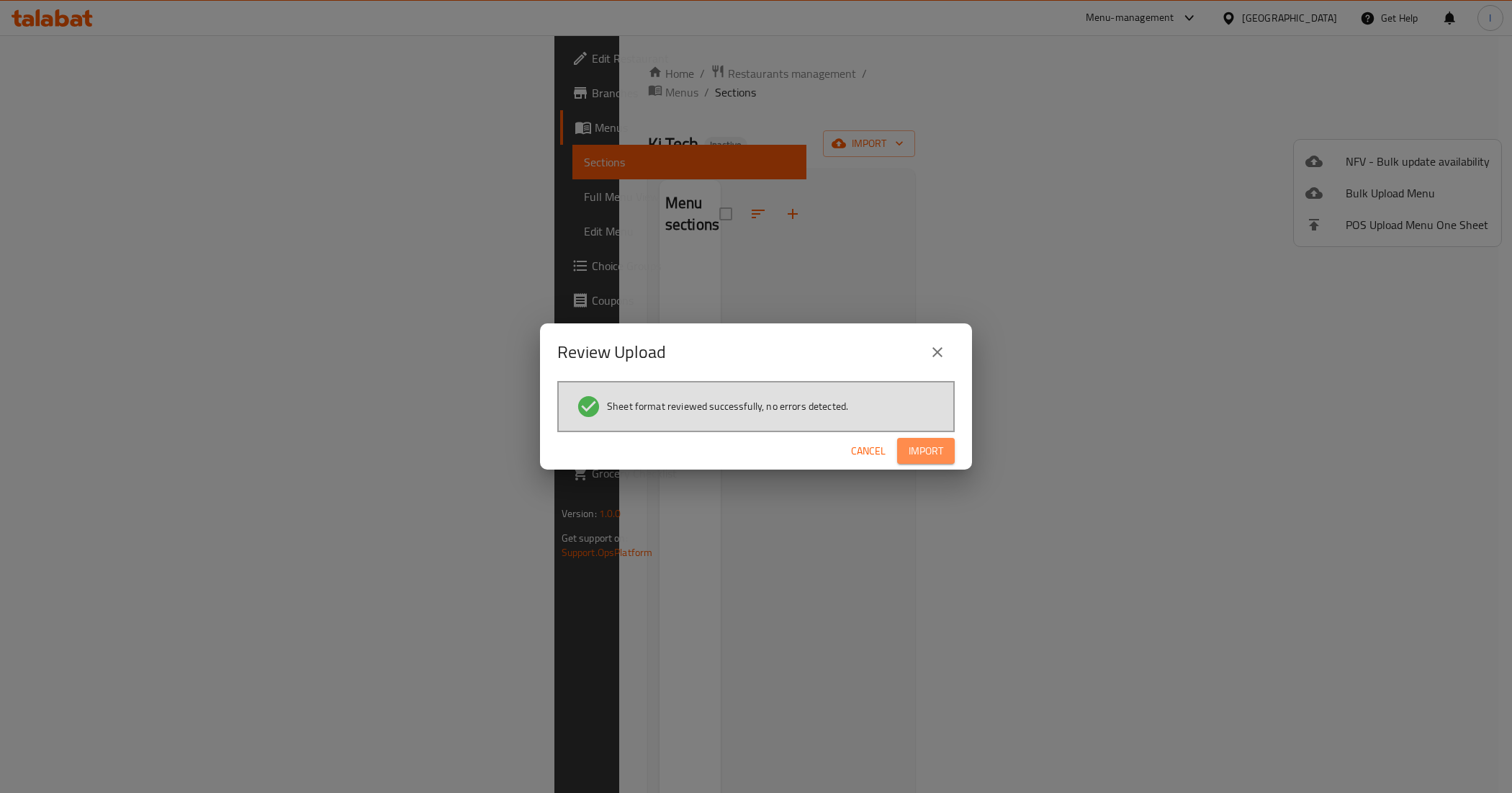
click at [912, 438] on button "Import" at bounding box center [926, 452] width 58 height 27
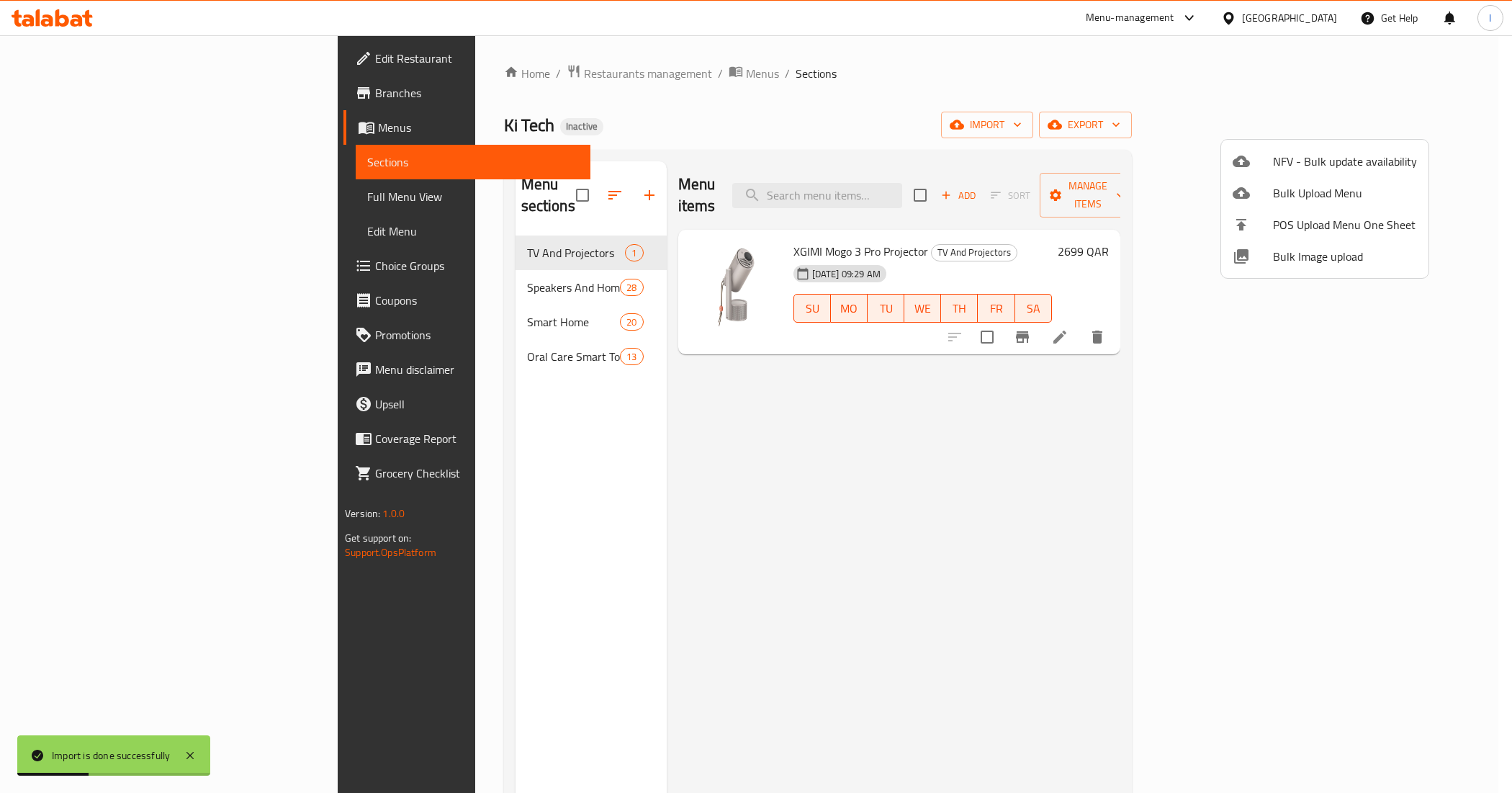
click at [424, 261] on div at bounding box center [756, 396] width 1512 height 793
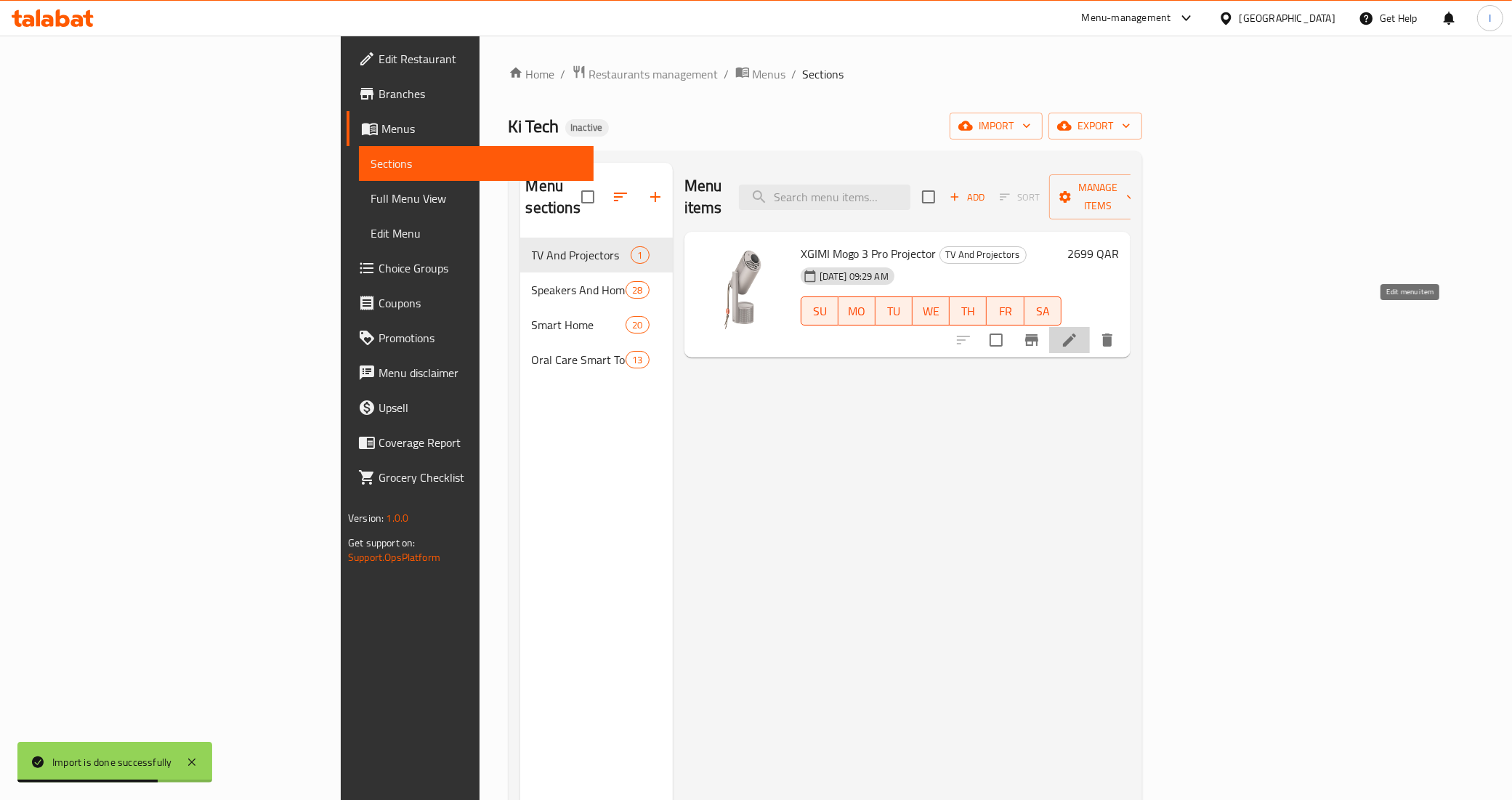
click at [1078, 332] on icon at bounding box center [1069, 340] width 17 height 17
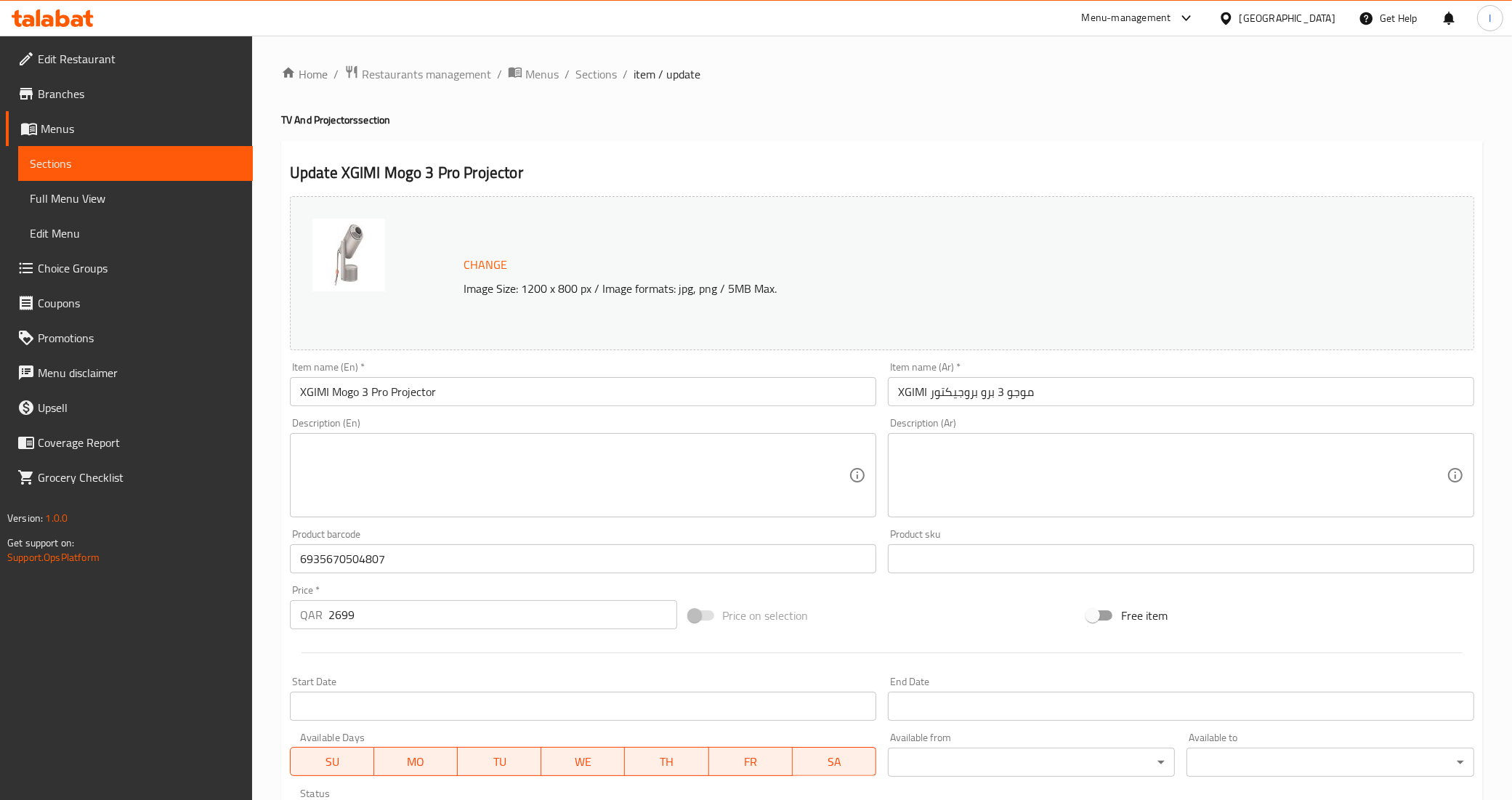
click at [873, 100] on div "Home / Restaurants management / Menus / Sections / item / update TV And Project…" at bounding box center [882, 541] width 1202 height 954
click at [590, 62] on div "Home / Restaurants management / Menus / Sections / item / update TV And Project…" at bounding box center [882, 542] width 1260 height 1013
click at [599, 79] on span "Sections" at bounding box center [596, 73] width 42 height 17
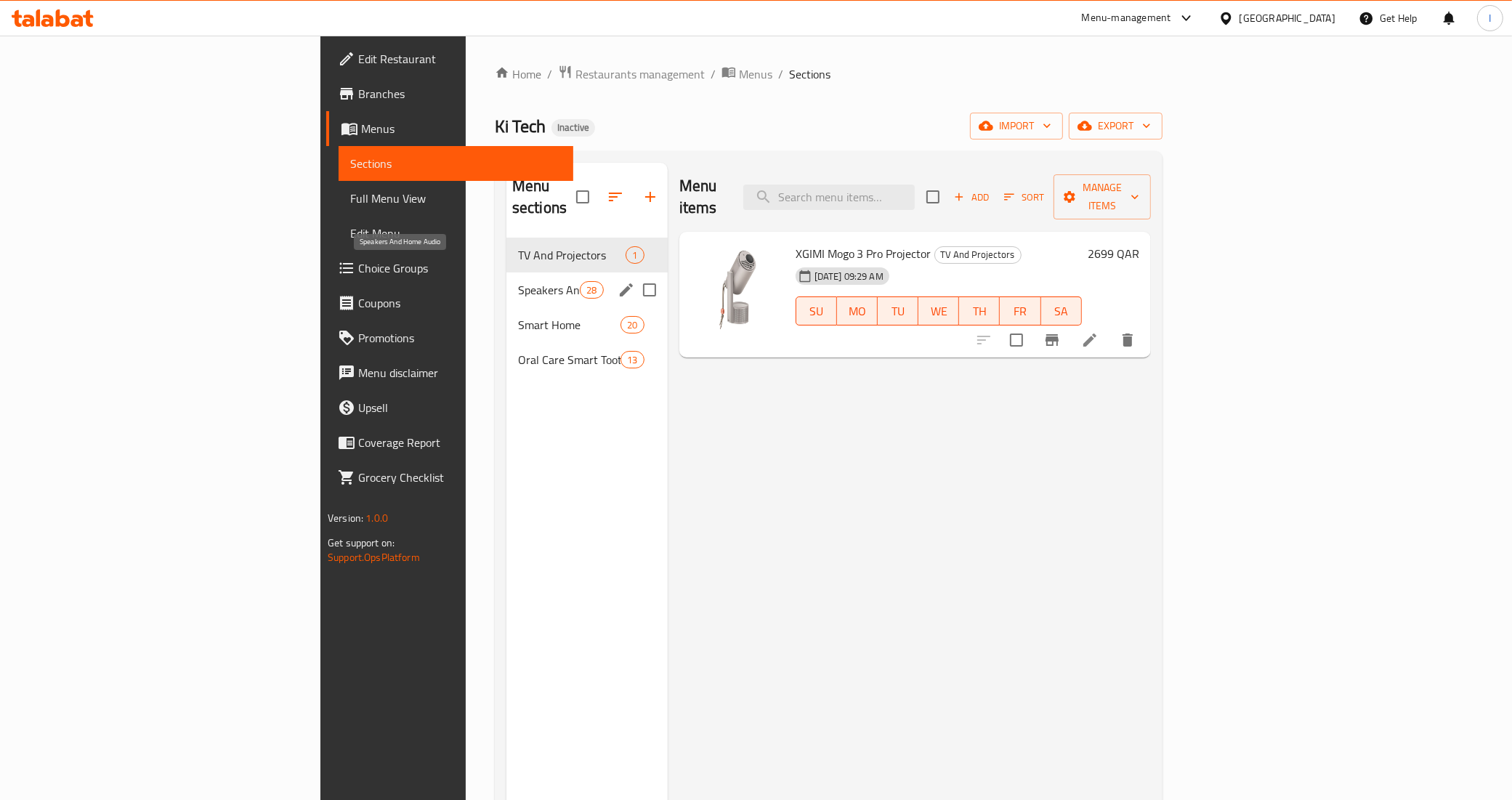
click at [518, 282] on span "Speakers And Home Audio" at bounding box center [549, 290] width 62 height 17
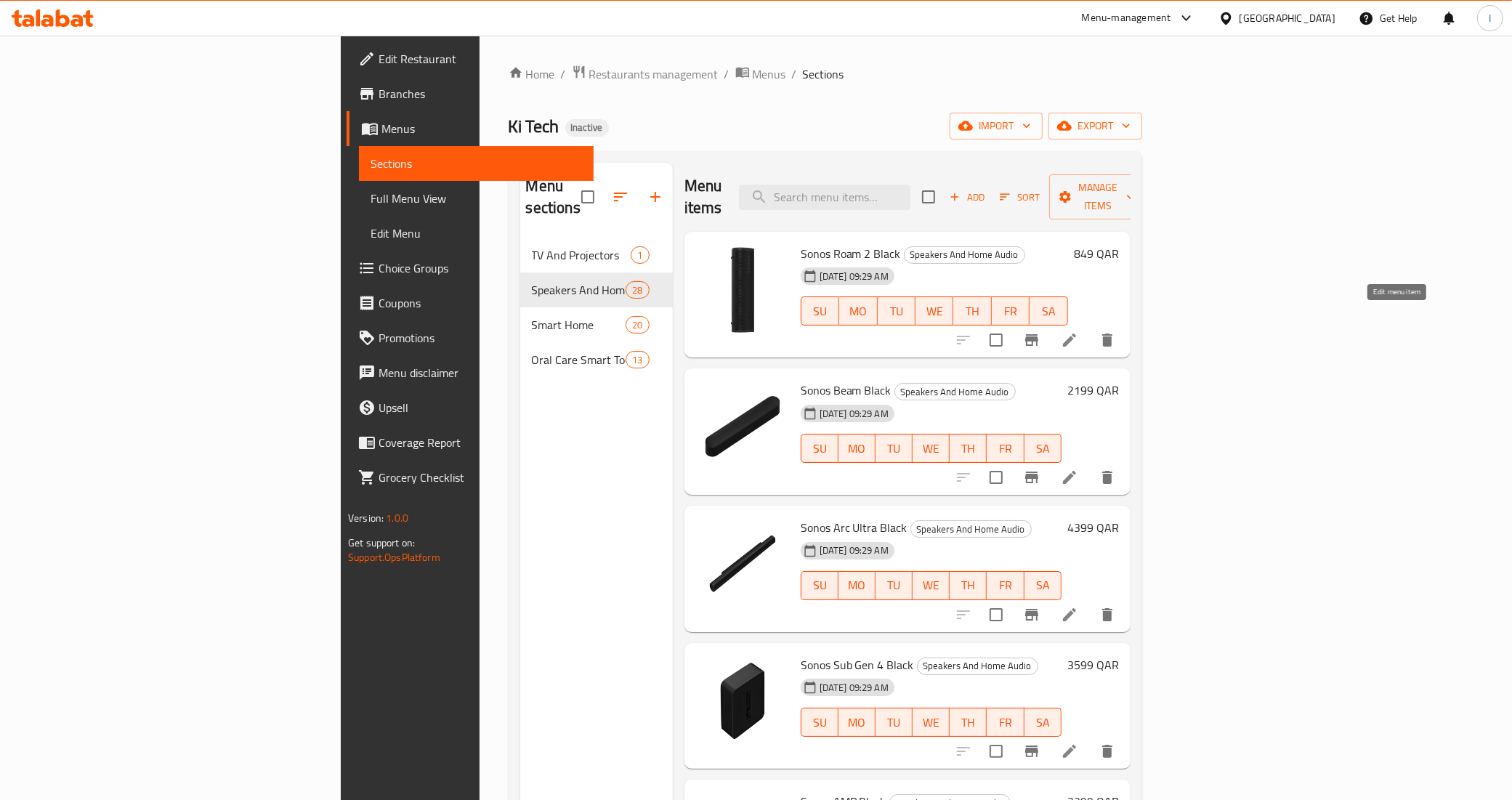
click at [1076, 334] on icon at bounding box center [1069, 340] width 13 height 13
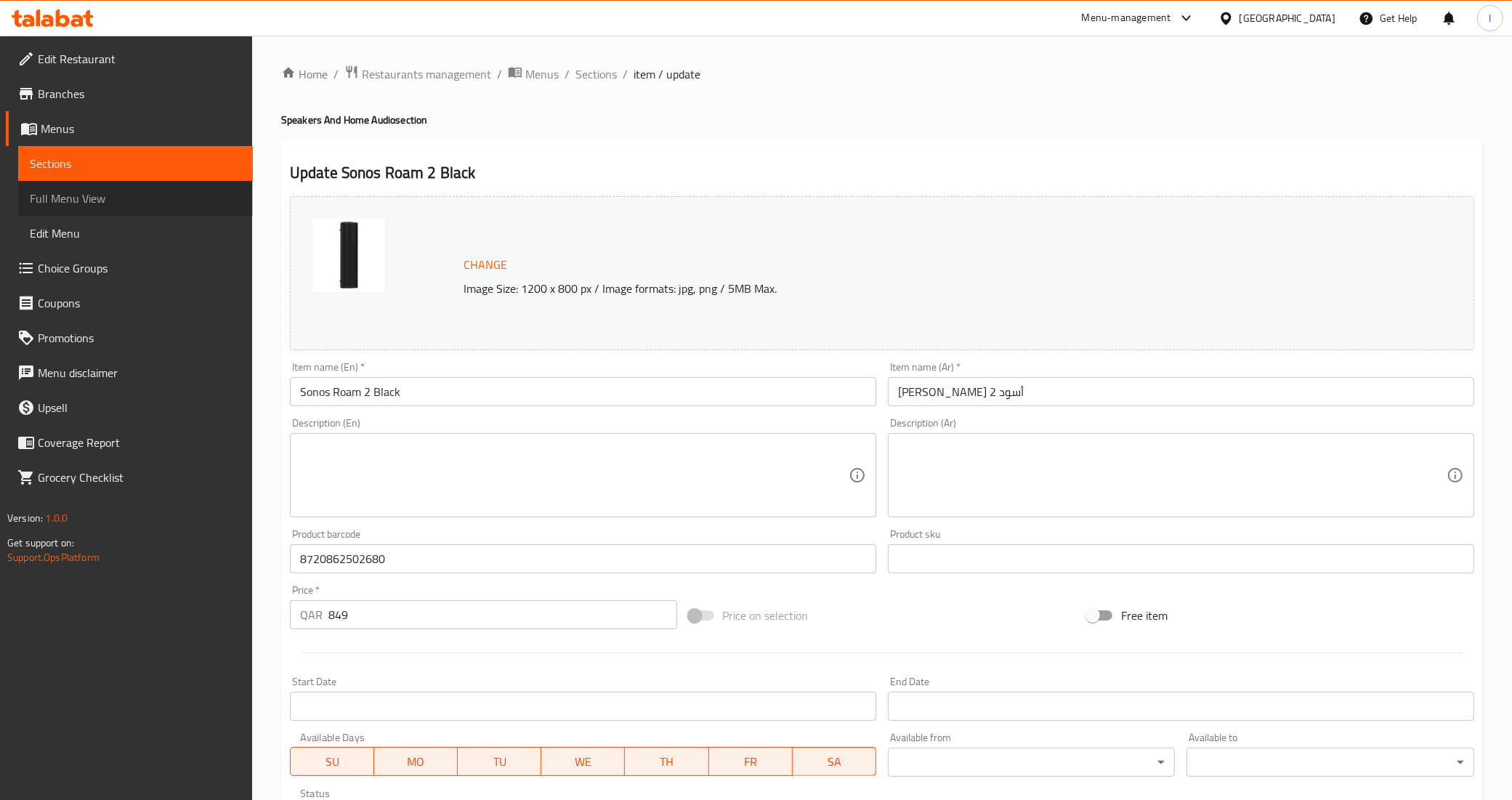
click at [77, 195] on span "Full Menu View" at bounding box center [135, 198] width 211 height 17
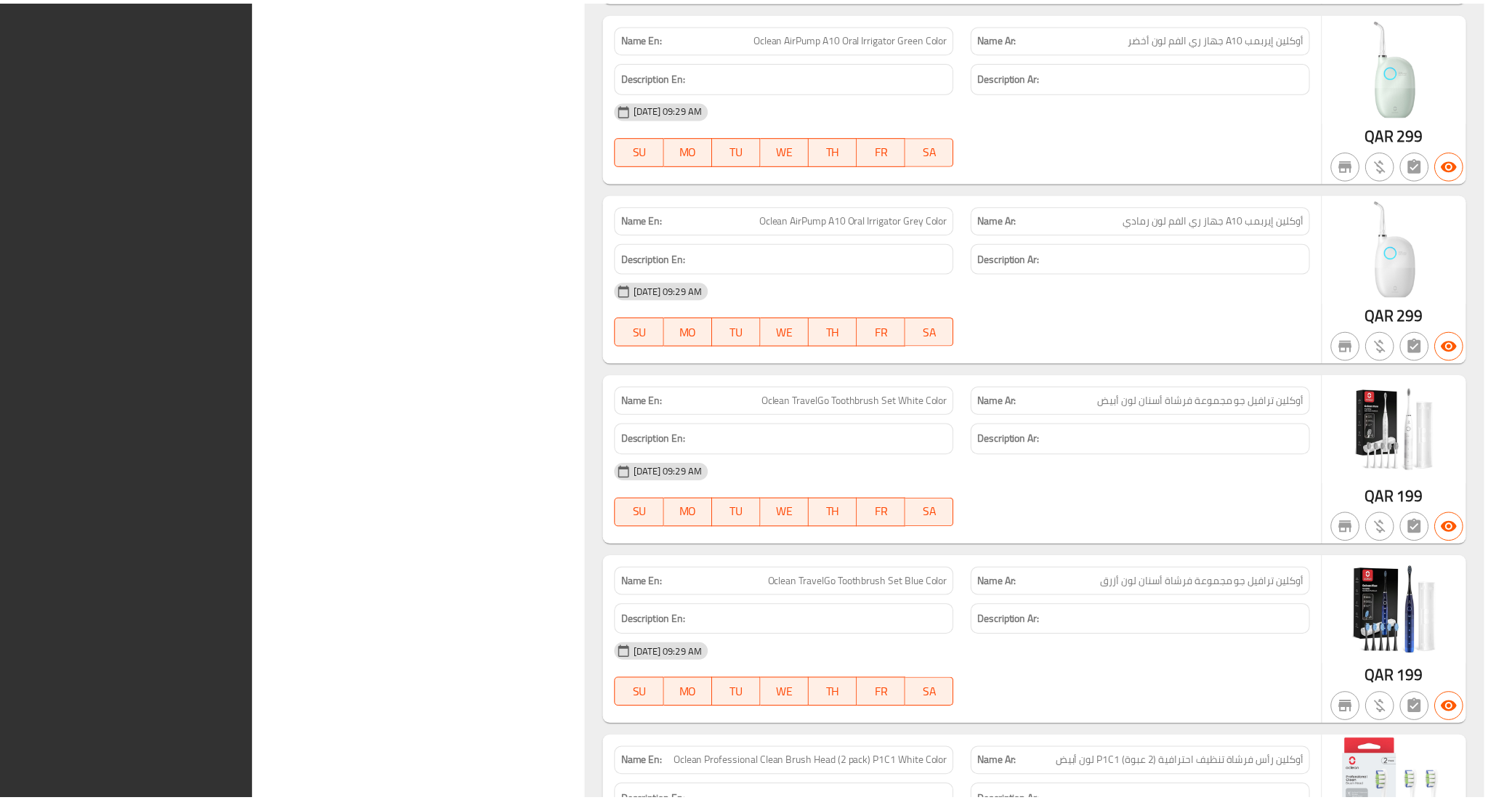
scroll to position [11019, 0]
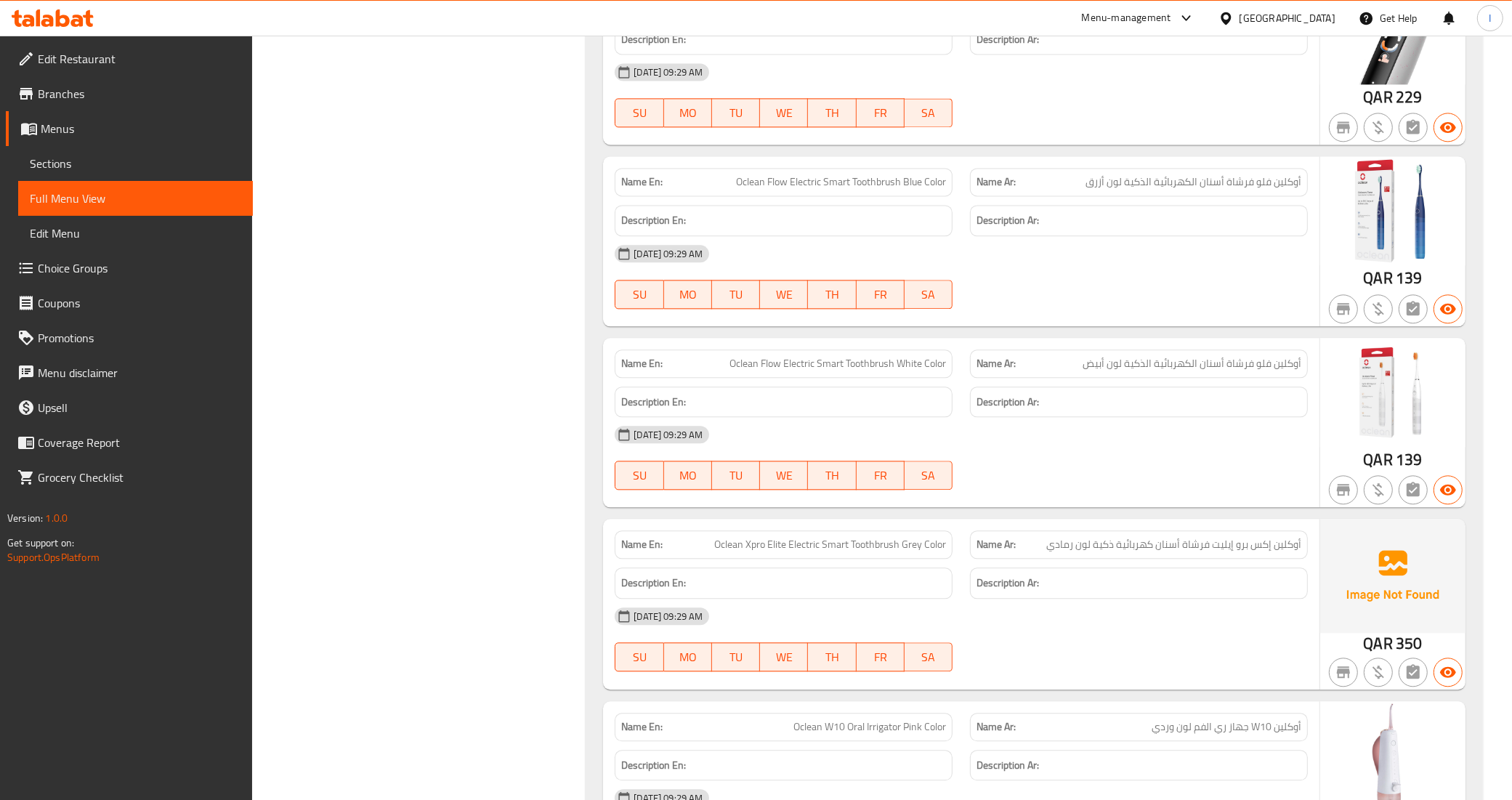
scroll to position [9293, 0]
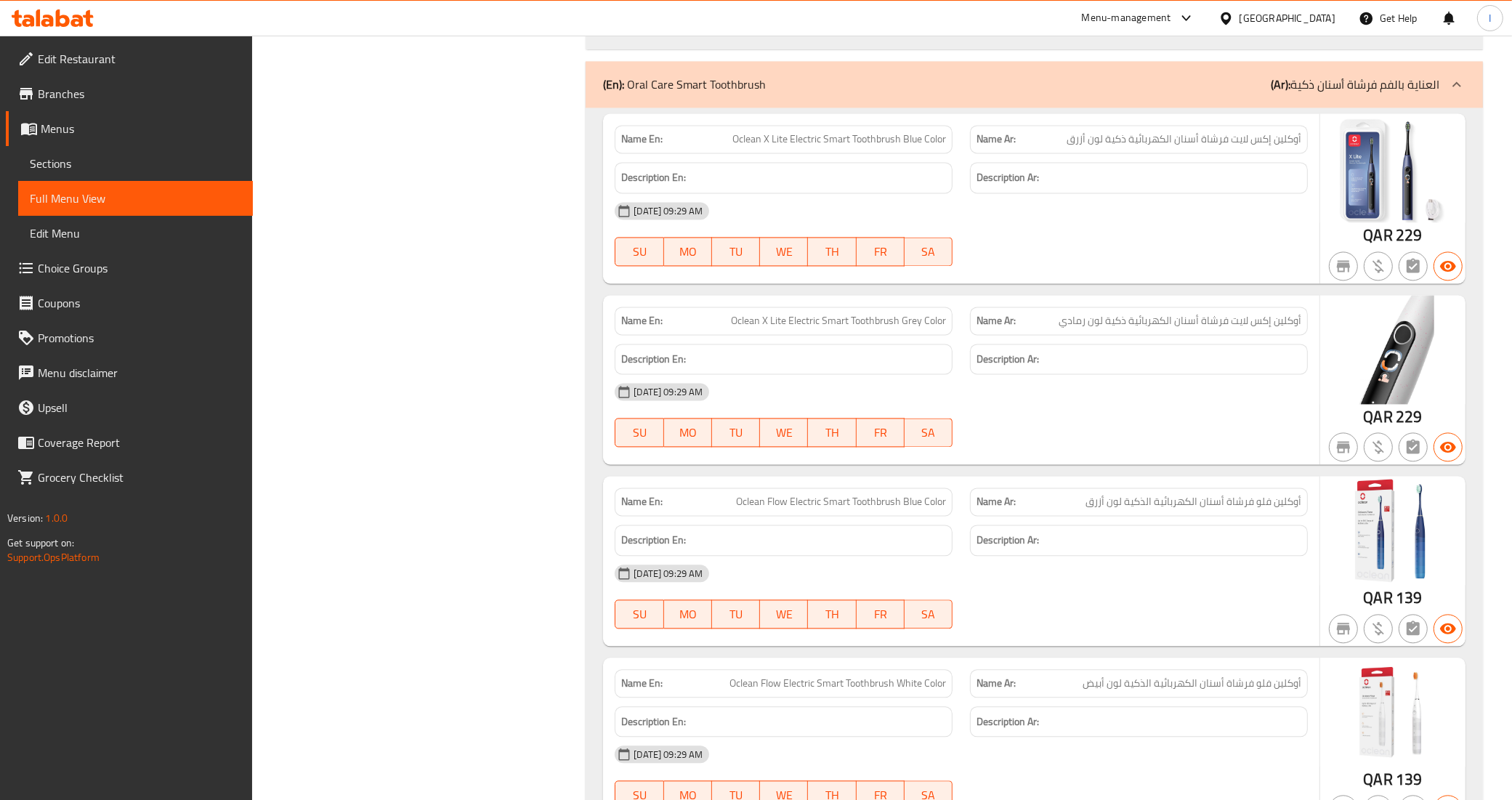
click at [67, 106] on link "Branches" at bounding box center [129, 94] width 247 height 35
